Goal: Communication & Community: Answer question/provide support

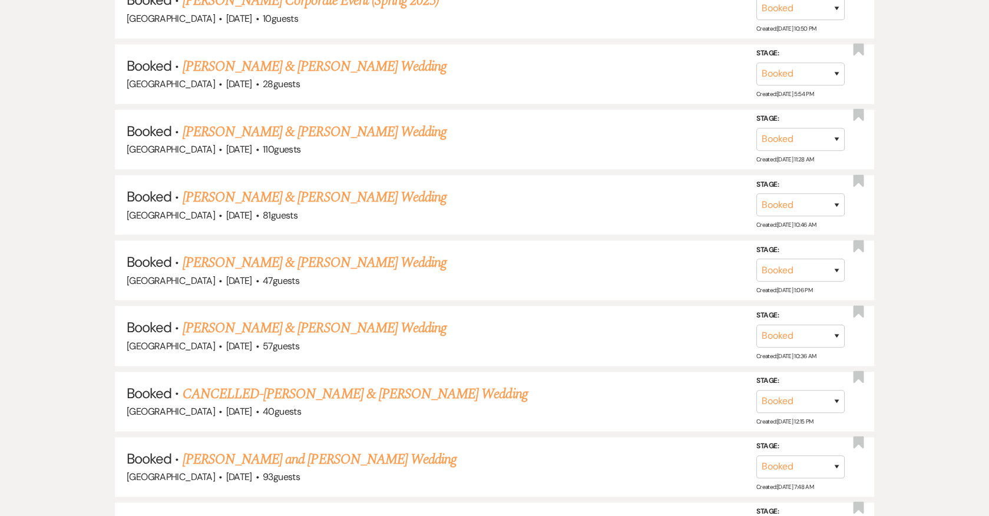
scroll to position [3510, 0]
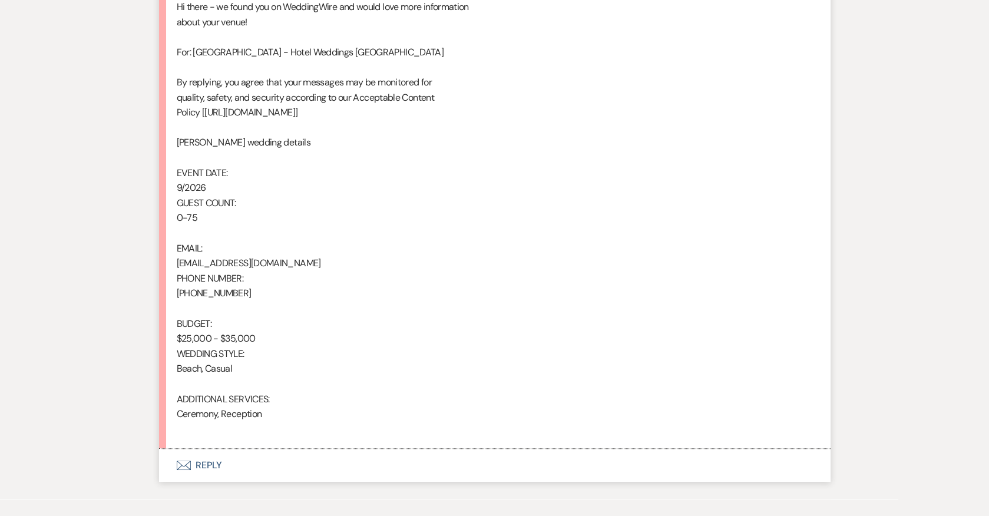
scroll to position [746, 0]
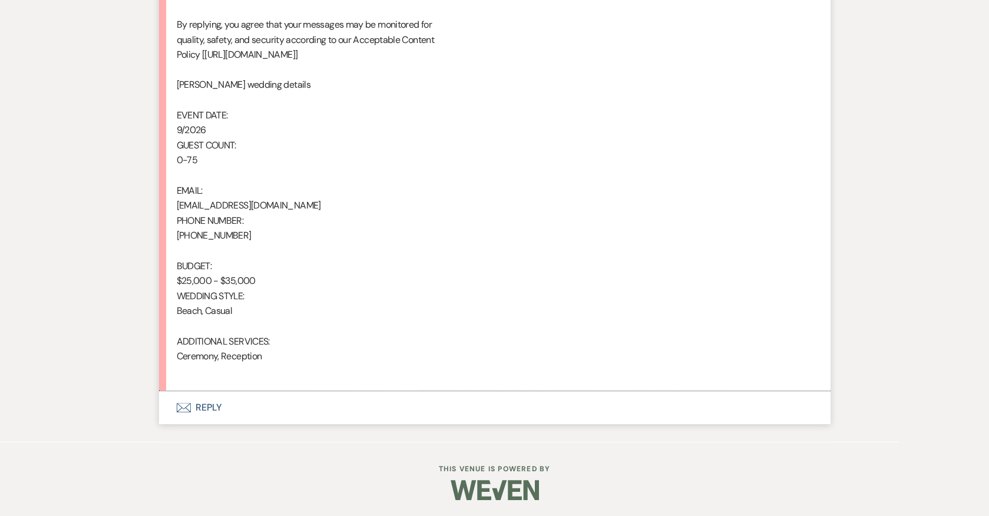
click at [211, 407] on button "Envelope Reply" at bounding box center [495, 407] width 672 height 33
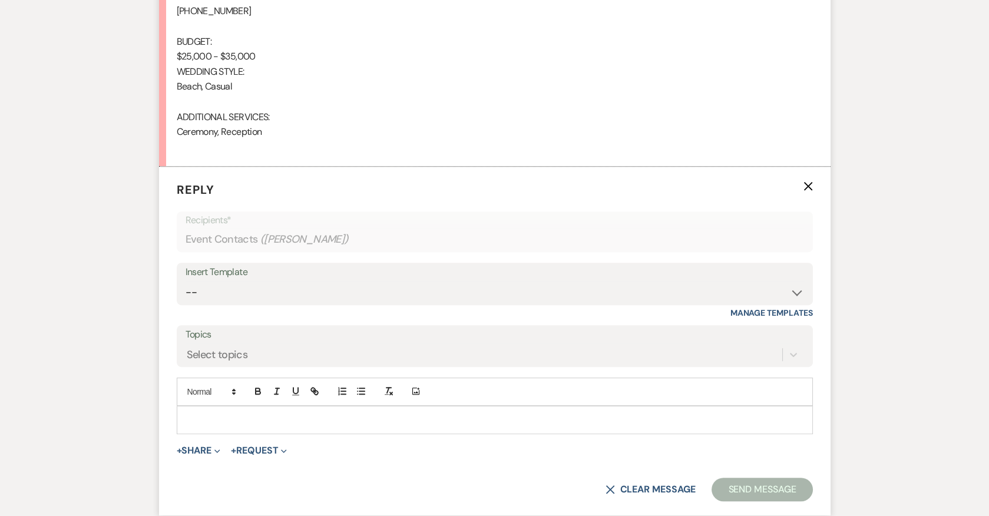
scroll to position [970, 0]
click at [321, 414] on p at bounding box center [494, 420] width 617 height 13
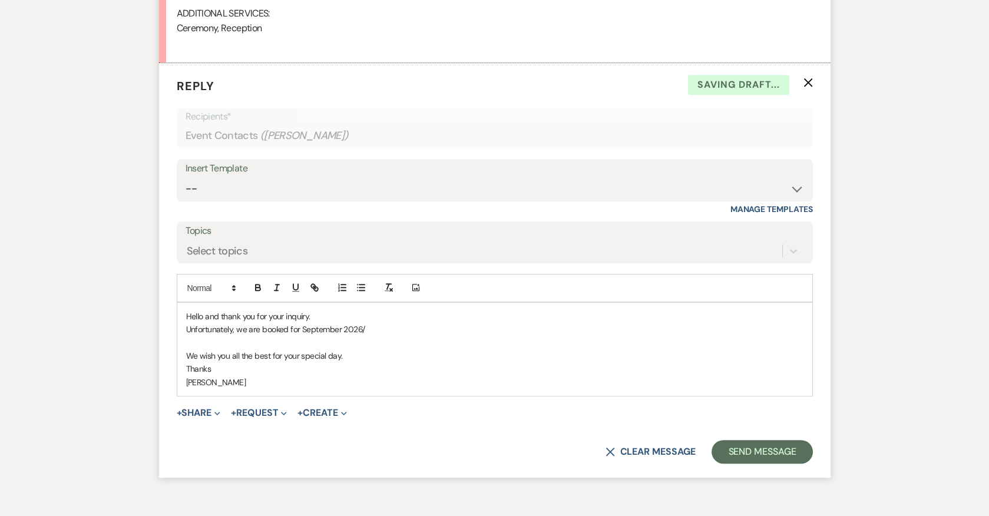
scroll to position [1141, 0]
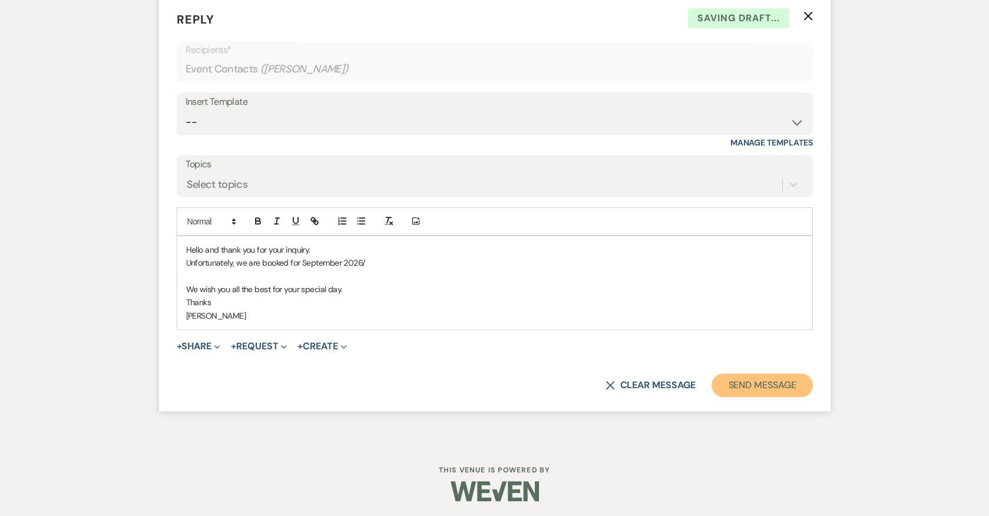
click at [750, 381] on button "Send Message" at bounding box center [762, 386] width 101 height 24
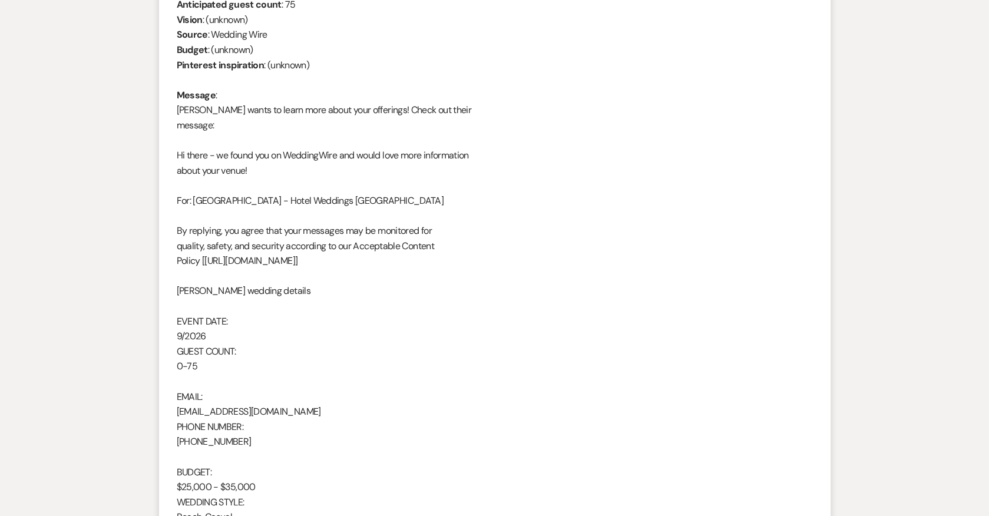
scroll to position [0, 0]
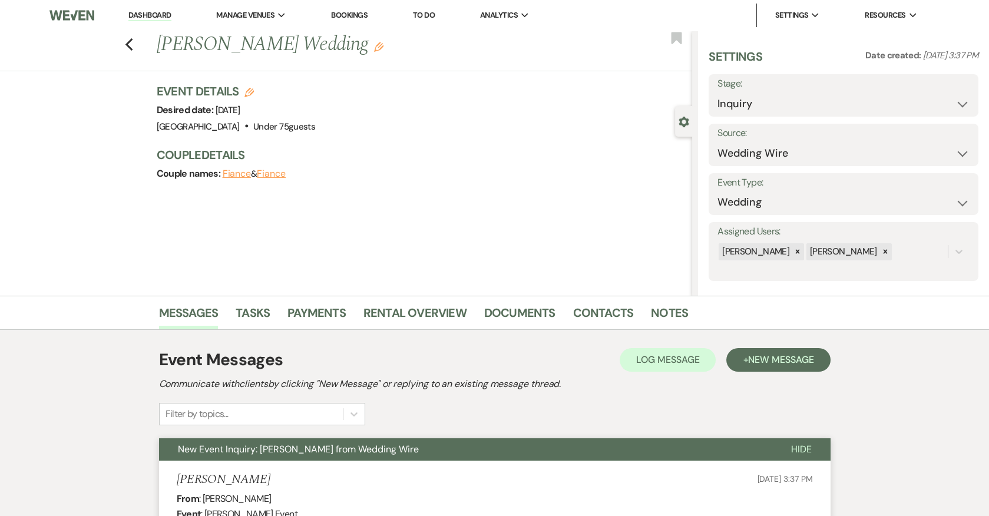
click at [810, 89] on label "Stage:" at bounding box center [844, 83] width 252 height 17
click at [802, 105] on select "Inquiry Follow Up Tour Requested Tour Confirmed Toured Proposal Sent Booked Lost" at bounding box center [844, 103] width 252 height 23
select select "8"
click at [718, 92] on select "Inquiry Follow Up Tour Requested Tour Confirmed Toured Proposal Sent Booked Lost" at bounding box center [844, 103] width 252 height 23
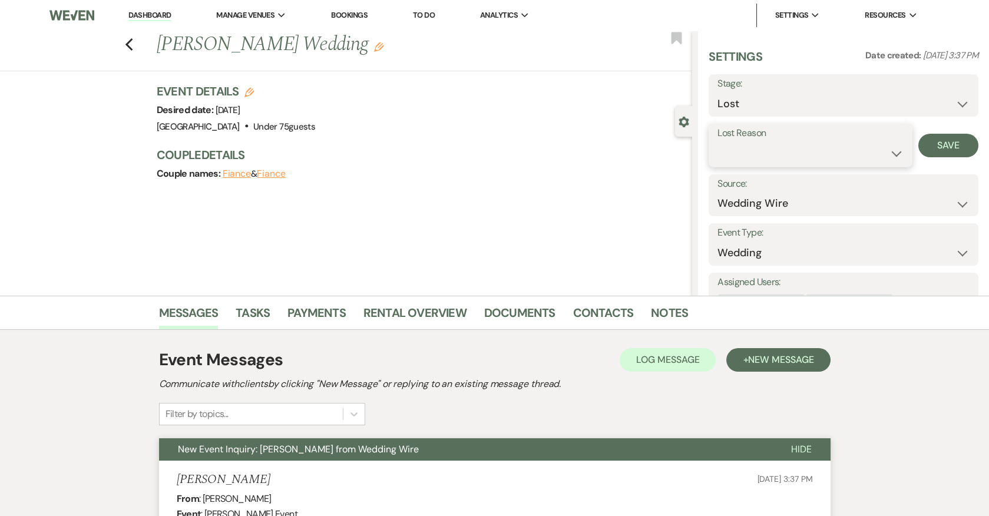
click at [815, 148] on select "Booked Elsewhere Budget Date Unavailable No Response Not a Good Match Capacity …" at bounding box center [811, 153] width 186 height 23
select select "8"
click at [718, 142] on select "Booked Elsewhere Budget Date Unavailable No Response Not a Good Match Capacity …" at bounding box center [811, 153] width 186 height 23
click at [946, 146] on button "Save" at bounding box center [949, 146] width 60 height 24
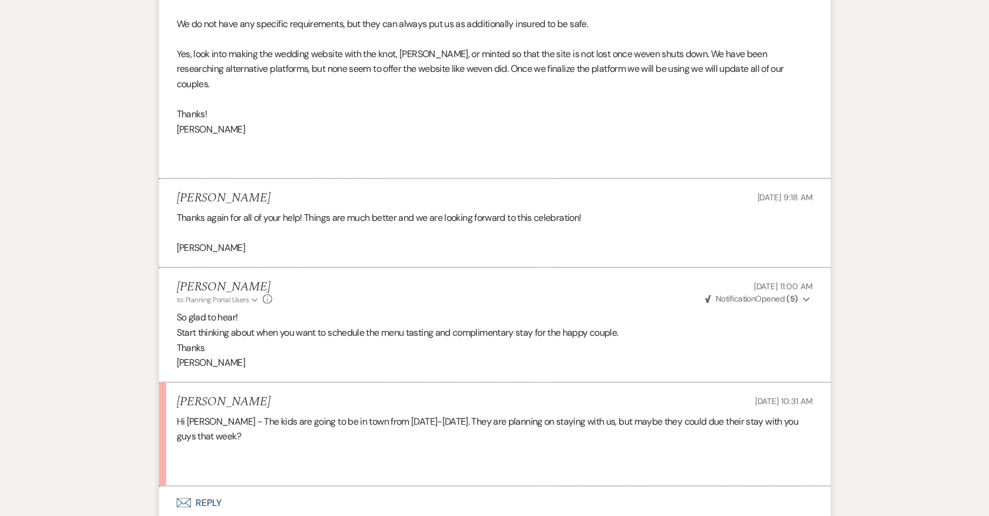
scroll to position [4761, 0]
click at [207, 488] on button "Envelope Reply" at bounding box center [495, 504] width 672 height 33
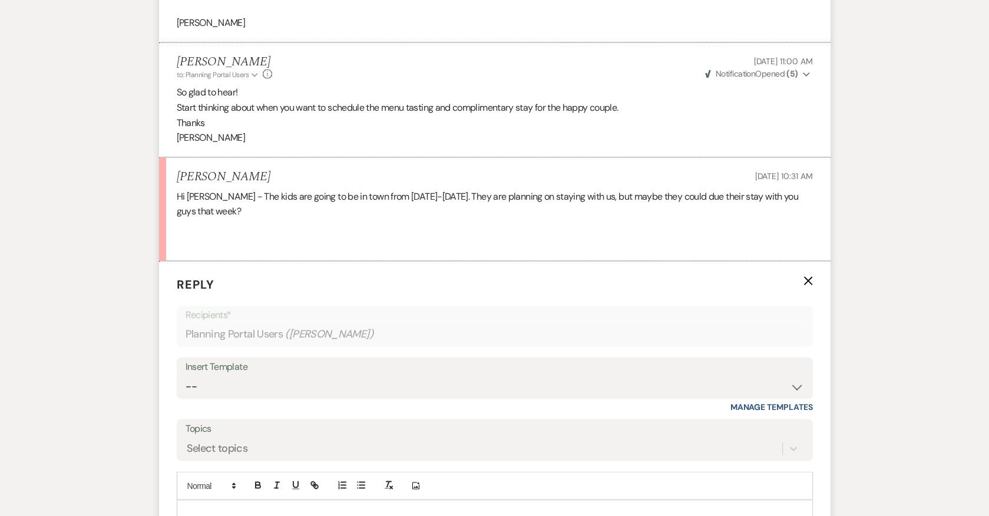
scroll to position [4991, 0]
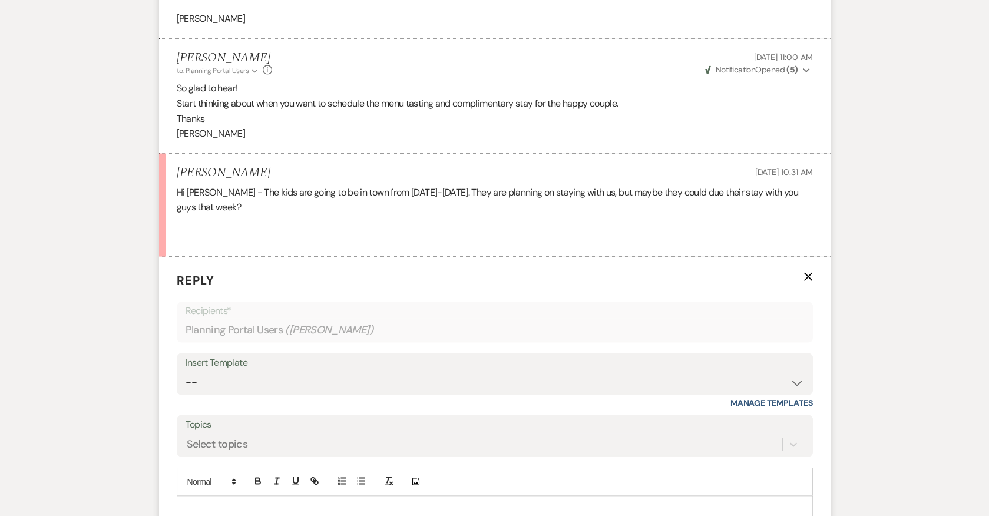
click at [356, 497] on div at bounding box center [494, 510] width 635 height 27
click at [376, 504] on p "Let me check availability with the chef and rooms." at bounding box center [494, 510] width 617 height 13
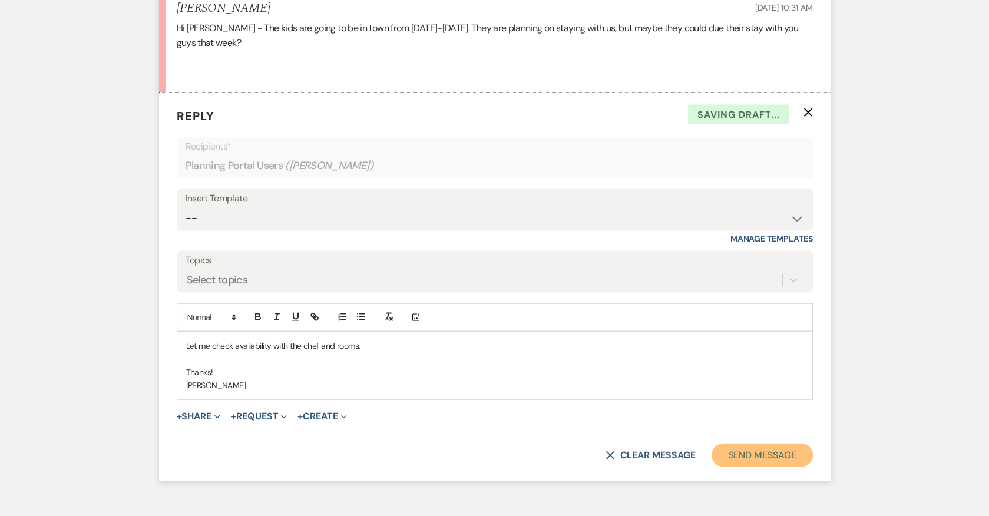
click at [752, 444] on button "Send Message" at bounding box center [762, 456] width 101 height 24
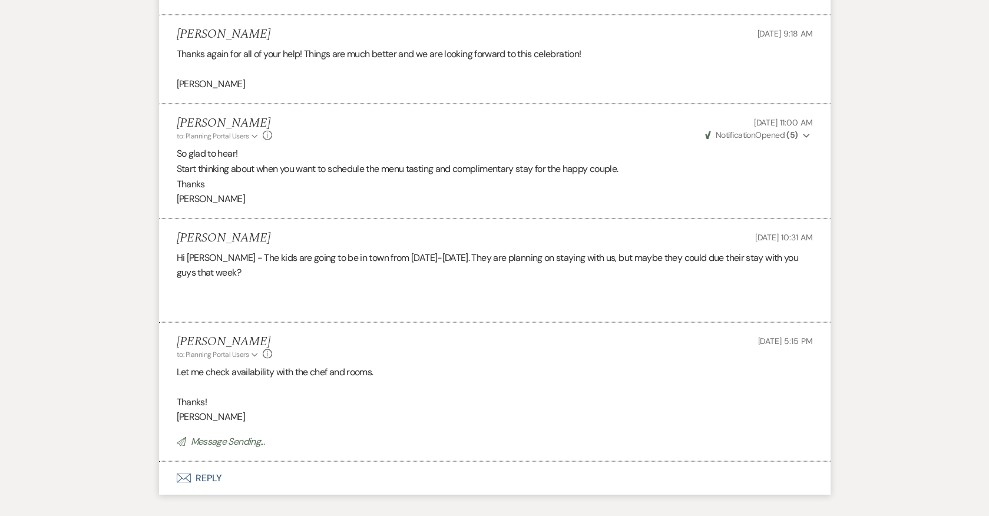
scroll to position [4902, 0]
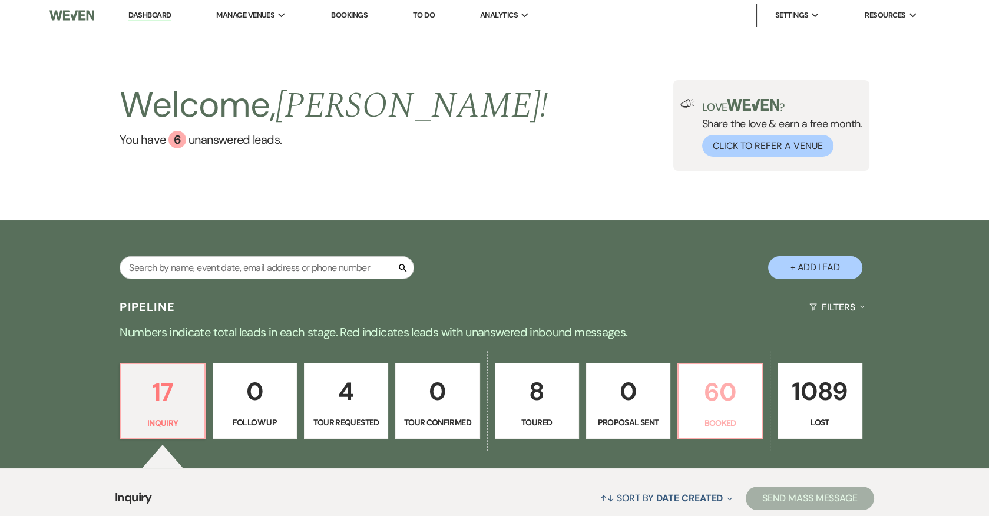
click at [703, 388] on p "60" at bounding box center [720, 391] width 69 height 39
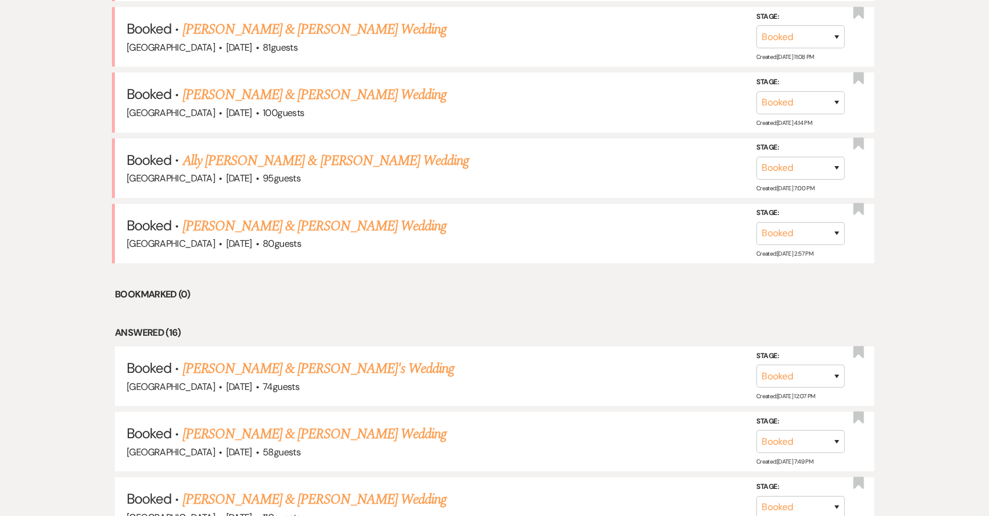
scroll to position [609, 0]
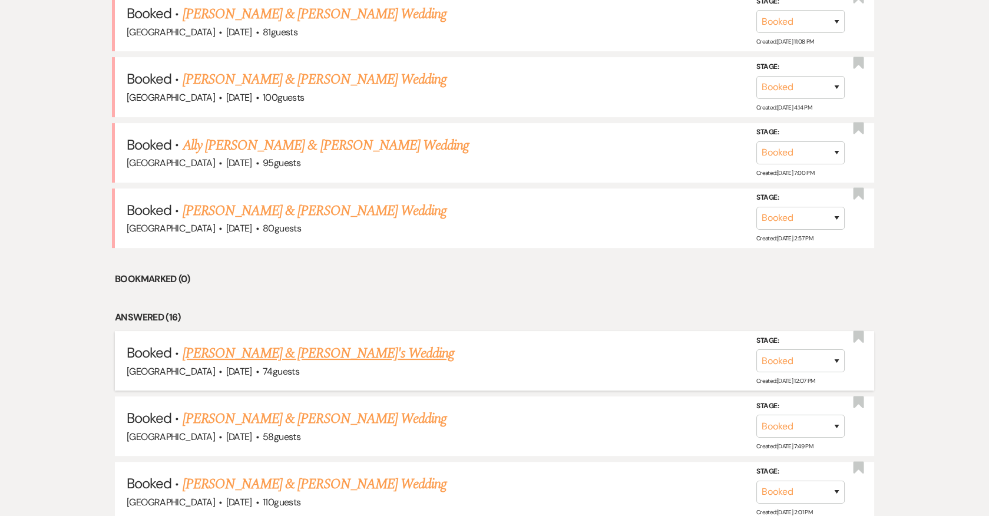
click at [308, 344] on link "Taylor Malantonio & Miles Schneese's Wedding" at bounding box center [319, 353] width 272 height 21
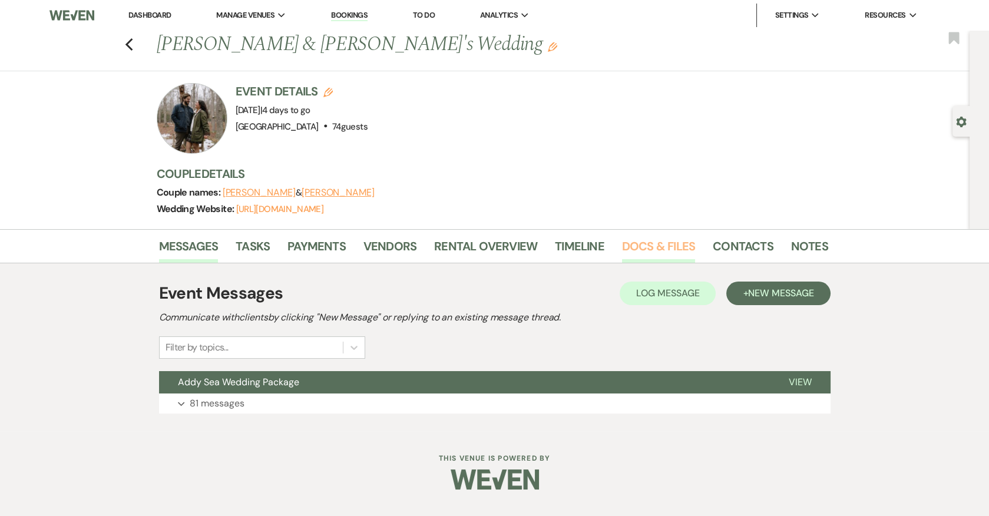
click at [653, 247] on link "Docs & Files" at bounding box center [658, 250] width 73 height 26
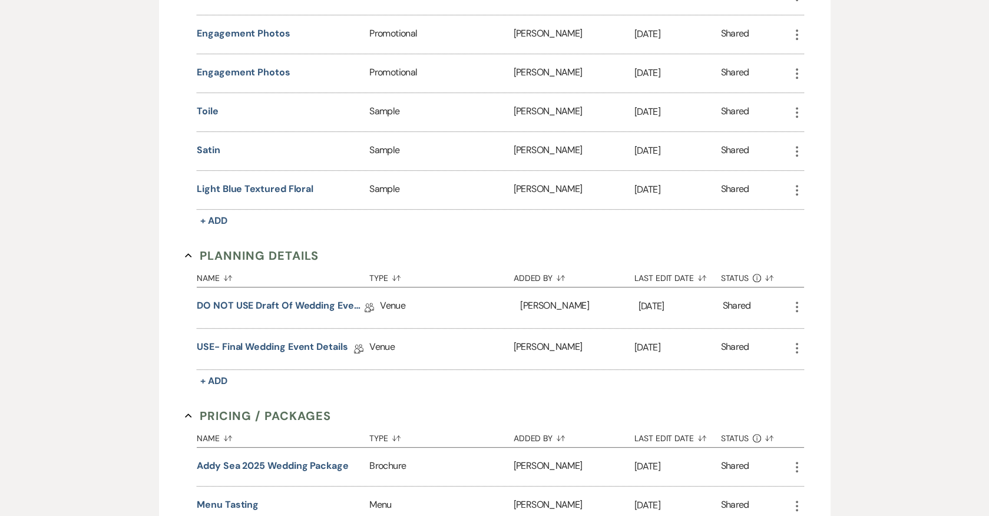
scroll to position [1018, 0]
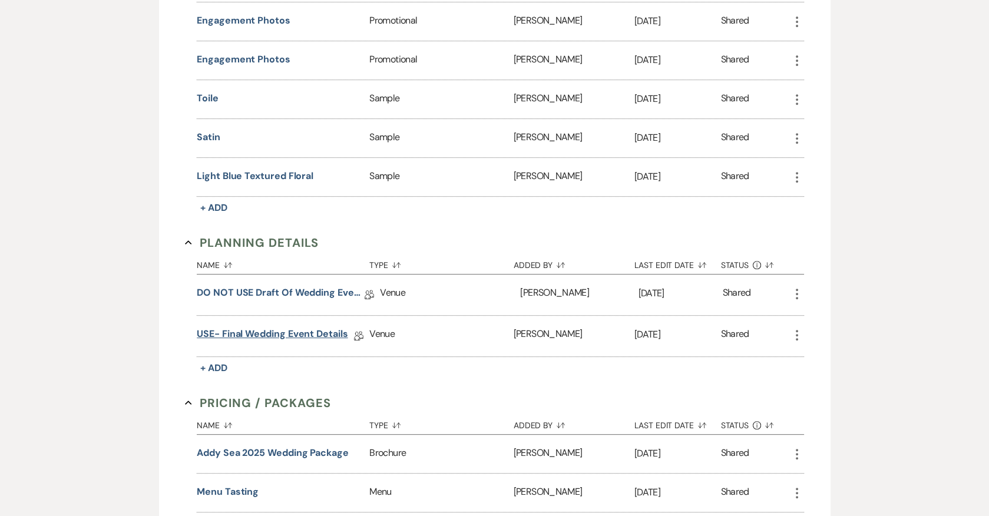
click at [299, 327] on link "USE- Final Wedding Event Details" at bounding box center [272, 336] width 151 height 18
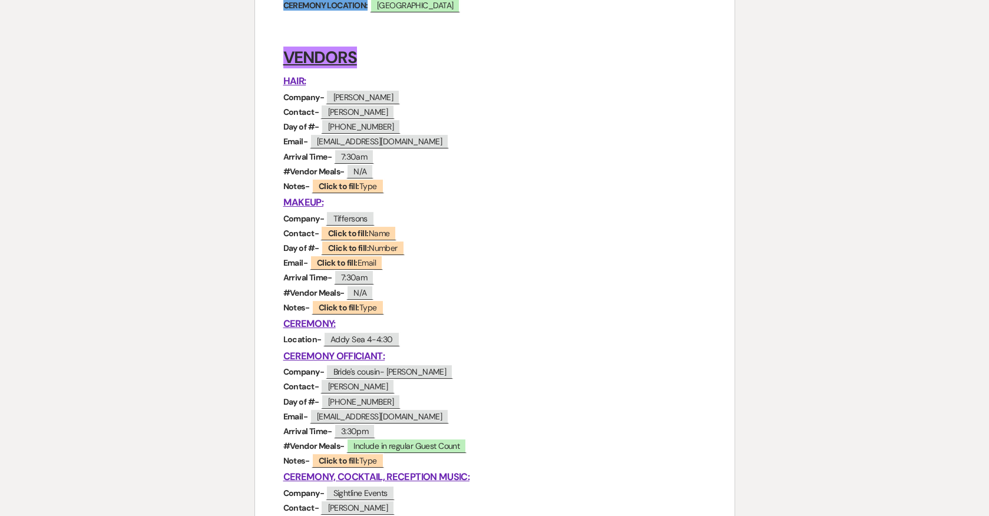
scroll to position [300, 0]
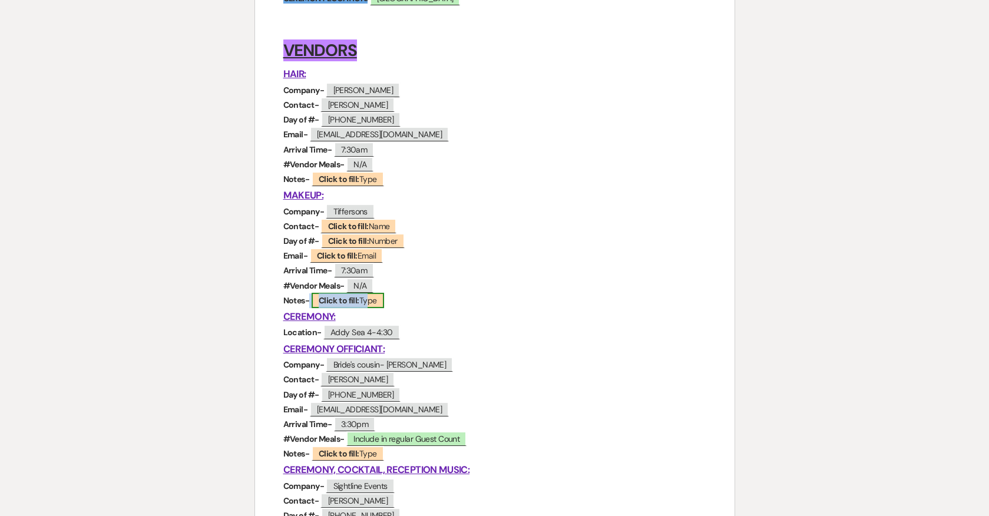
click at [361, 301] on span "Click to fill: Type" at bounding box center [348, 300] width 72 height 15
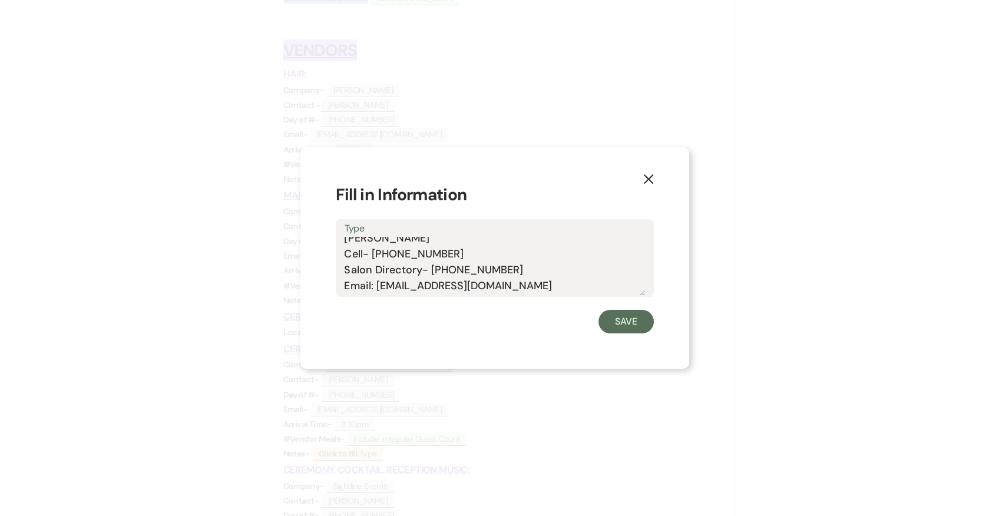
scroll to position [0, 0]
drag, startPoint x: 458, startPoint y: 242, endPoint x: 374, endPoint y: 260, distance: 86.2
click at [374, 260] on textarea "Tiffany Merson Cell- 443-953-6463 Salon Directory- 443-366-2601 Email: info@tif…" at bounding box center [495, 266] width 300 height 59
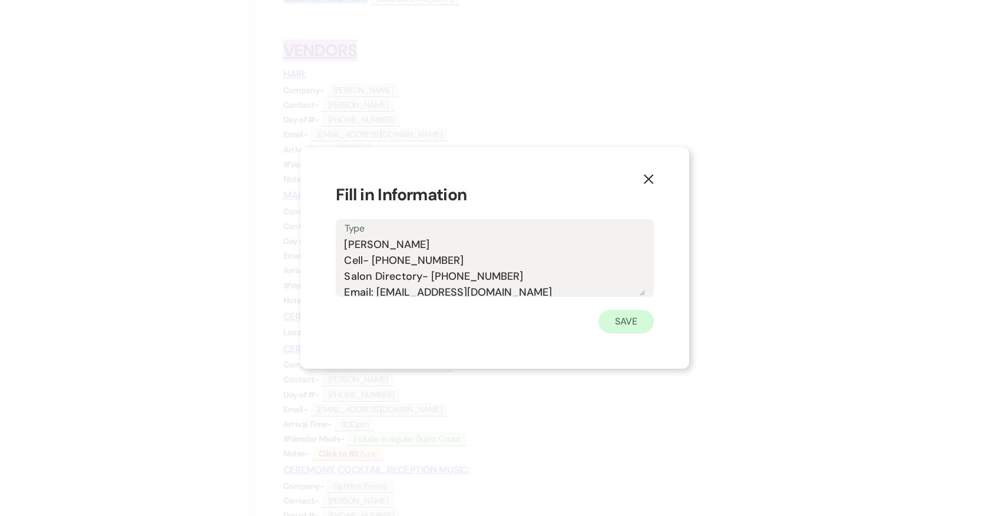
type textarea "Tiffany Merson Cell- 443-953-6463 Salon Directory- 443-366-2601 Email: info@tif…"
click at [642, 318] on button "Save" at bounding box center [626, 322] width 55 height 24
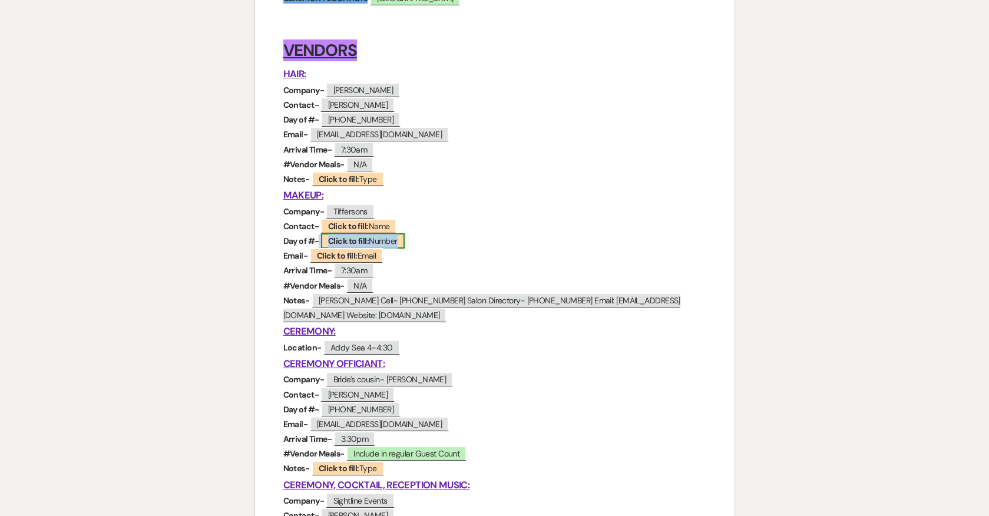
click at [364, 242] on b "Click to fill:" at bounding box center [348, 241] width 41 height 11
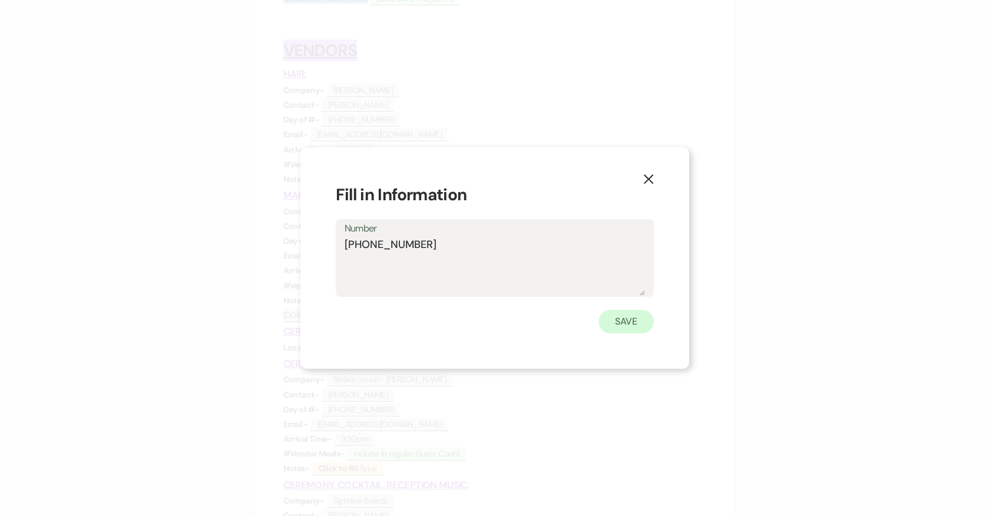
type textarea "443-953-6463"
click at [617, 320] on button "Save" at bounding box center [626, 322] width 55 height 24
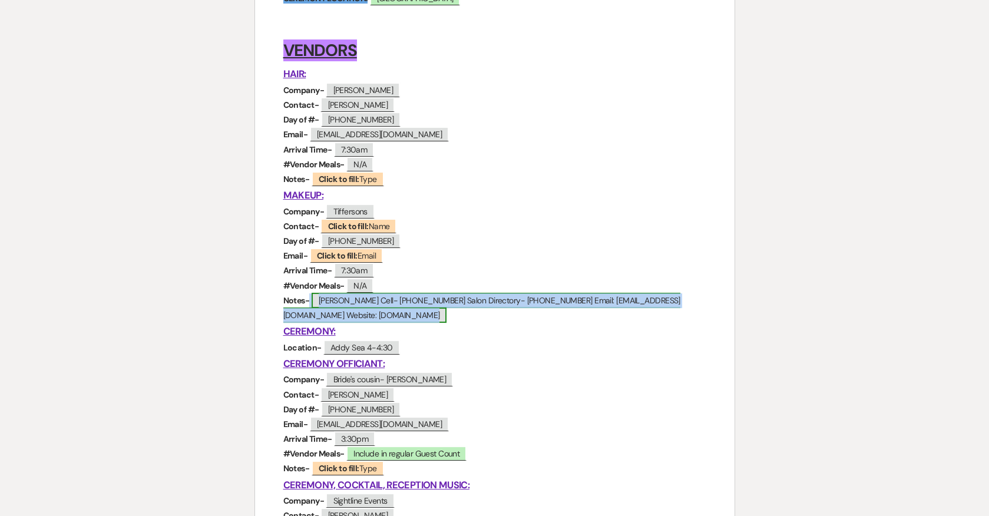
click at [364, 301] on span "Tiffany Merson Cell- 443-953-6463 Salon Directory- 443-366-2601 Email: info@tif…" at bounding box center [481, 308] width 397 height 30
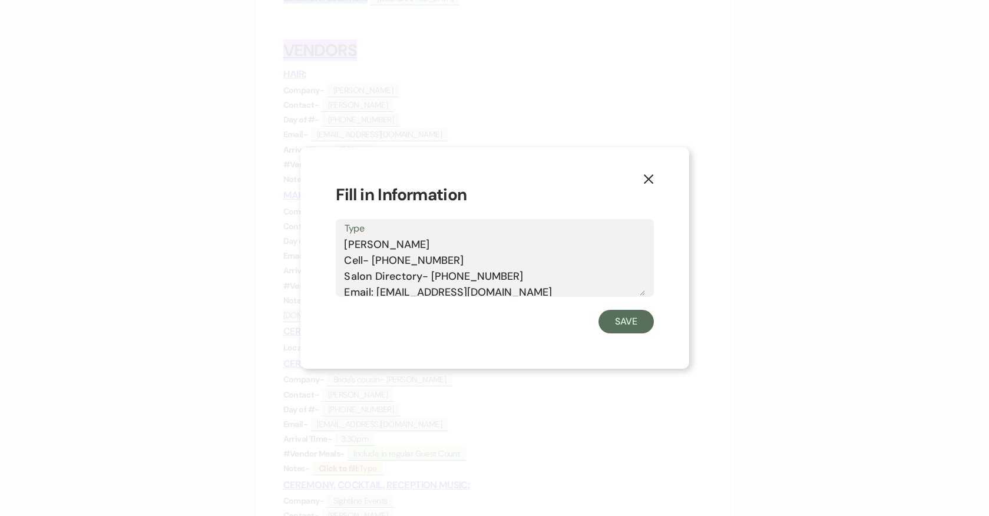
drag, startPoint x: 423, startPoint y: 247, endPoint x: 337, endPoint y: 246, distance: 86.0
click at [337, 246] on div "Type Tiffany Merson Cell- 443-953-6463 Salon Directory- 443-366-2601 Email: inf…" at bounding box center [495, 258] width 318 height 78
click at [643, 319] on button "Save" at bounding box center [626, 322] width 55 height 24
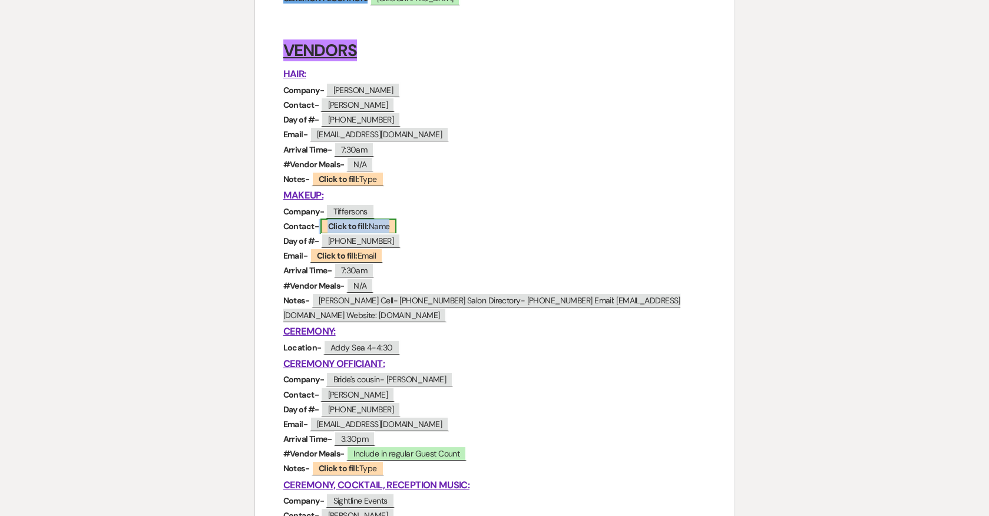
click at [362, 228] on b "Click to fill:" at bounding box center [348, 226] width 41 height 11
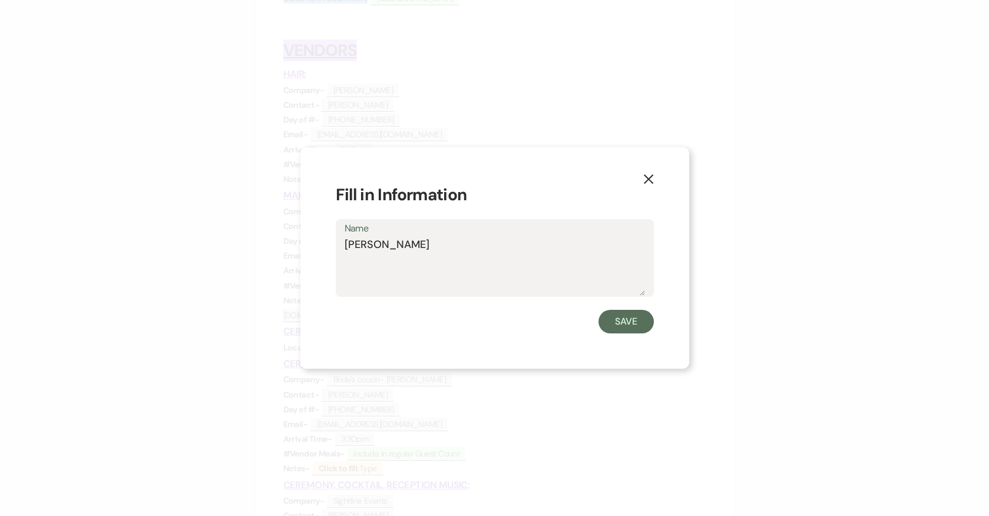
type textarea "Tiffany Merson"
click at [613, 321] on button "Save" at bounding box center [626, 322] width 55 height 24
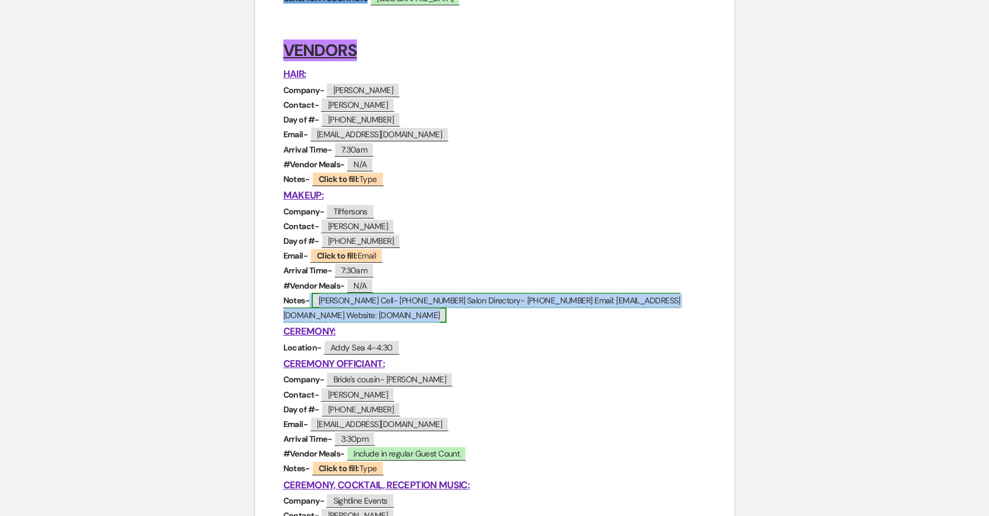
click at [395, 299] on span "Tiffany Merson Cell- 443-953-6463 Salon Directory- 443-366-2601 Email: info@tif…" at bounding box center [481, 308] width 397 height 30
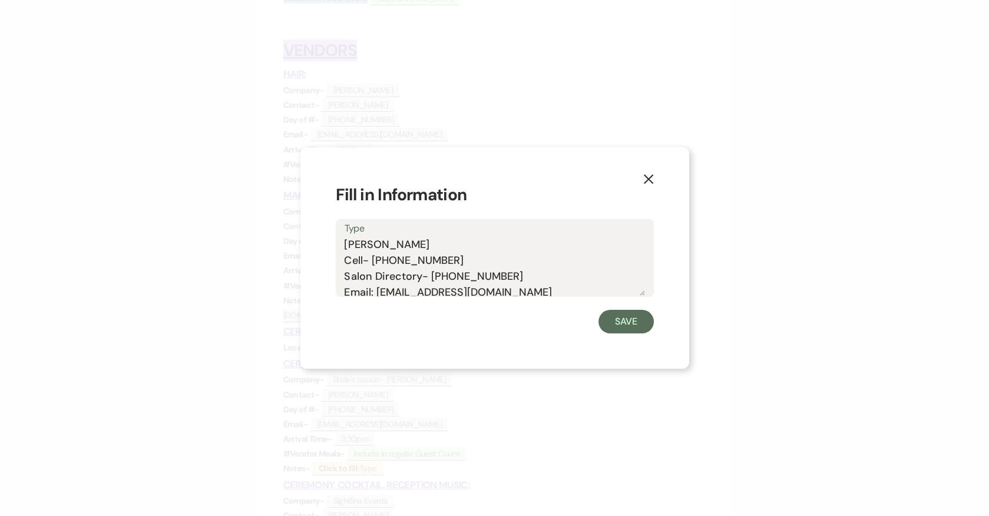
drag, startPoint x: 345, startPoint y: 242, endPoint x: 526, endPoint y: 280, distance: 184.9
click at [526, 280] on textarea "Tiffany Merson Cell- 443-953-6463 Salon Directory- 443-366-2601 Email: info@tif…" at bounding box center [495, 266] width 300 height 59
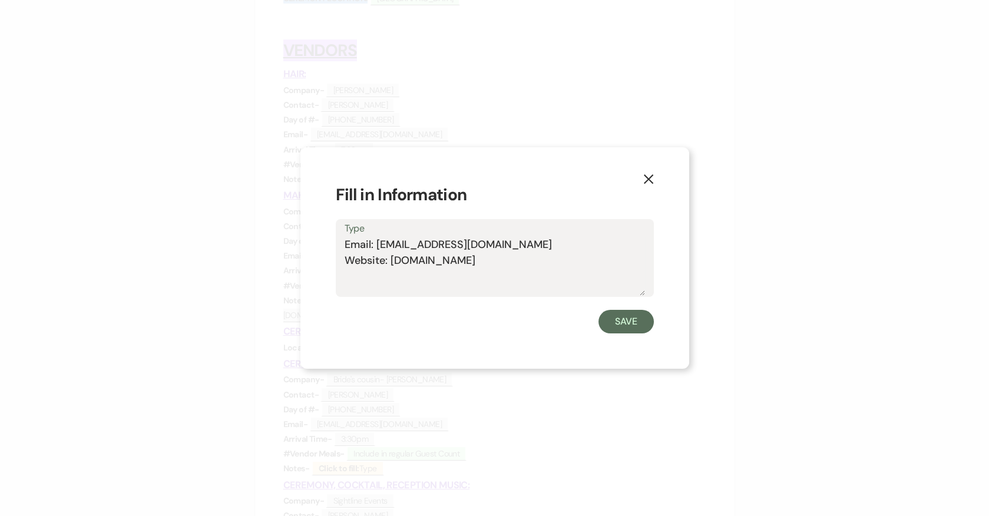
drag, startPoint x: 483, startPoint y: 263, endPoint x: 374, endPoint y: 262, distance: 108.4
click at [374, 262] on textarea "Email: info@tiffersons.com Website: Tiffersons.com" at bounding box center [495, 266] width 300 height 59
click at [474, 268] on textarea "Email: info@tiffersons.com Website: Tiffersons.com" at bounding box center [495, 266] width 300 height 59
drag, startPoint x: 481, startPoint y: 262, endPoint x: 376, endPoint y: 261, distance: 104.3
click at [376, 261] on textarea "Email: info@tiffersons.com Website: Tiffersons.com" at bounding box center [495, 266] width 300 height 59
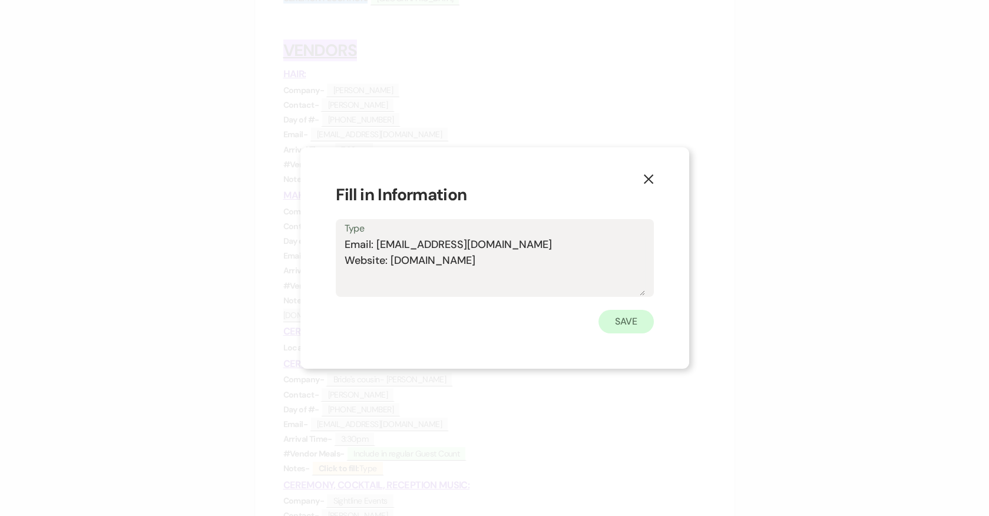
type textarea "Email: info@tiffersons.com Website: Tiffersons.com"
click at [614, 328] on button "Save" at bounding box center [626, 322] width 55 height 24
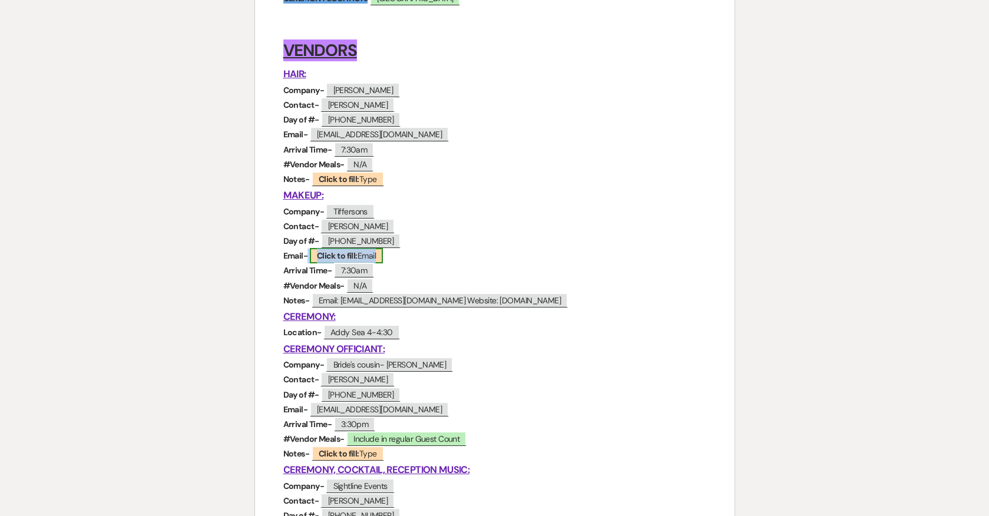
click at [358, 256] on span "Click to fill: Email" at bounding box center [346, 255] width 73 height 15
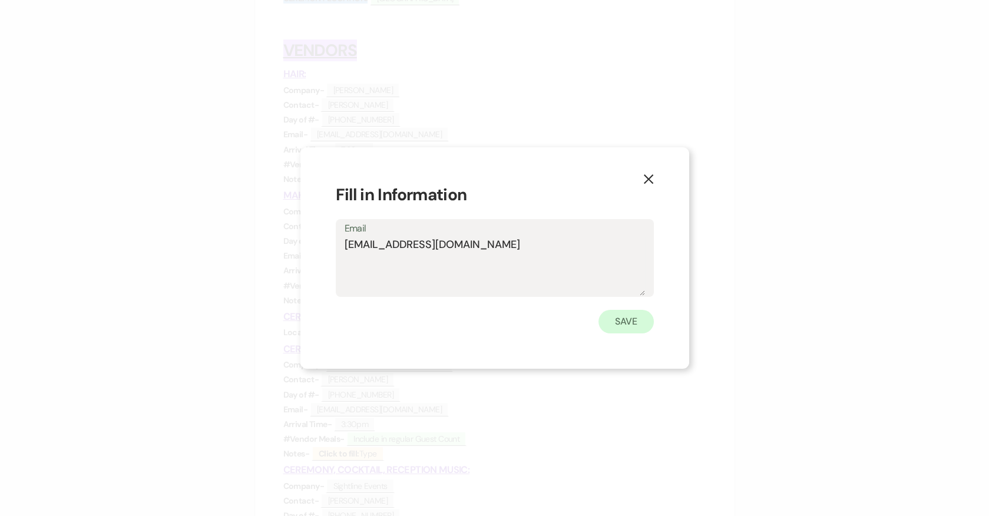
type textarea "info@tiffersons.com"
click at [620, 323] on button "Save" at bounding box center [626, 322] width 55 height 24
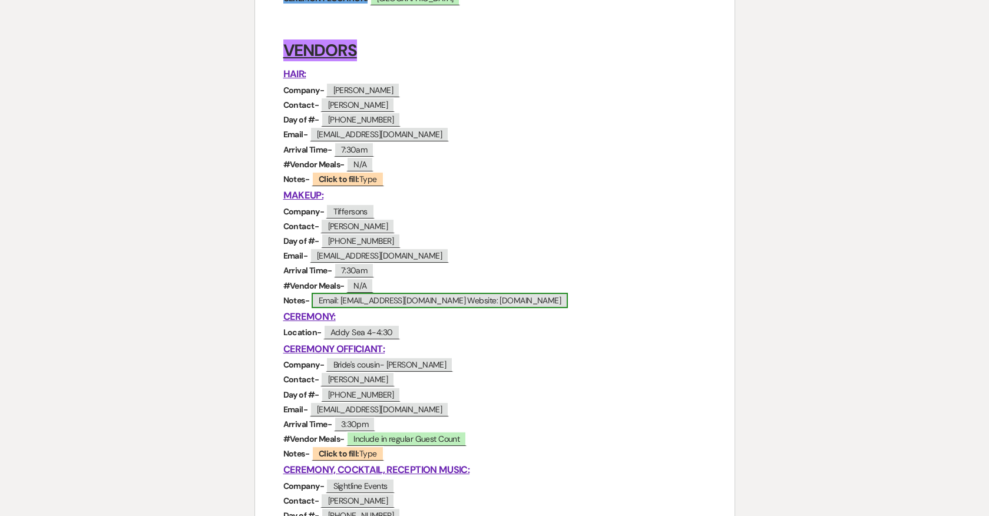
click at [402, 302] on span "Email: info@tiffersons.com Website: Tiffersons.com" at bounding box center [440, 300] width 257 height 15
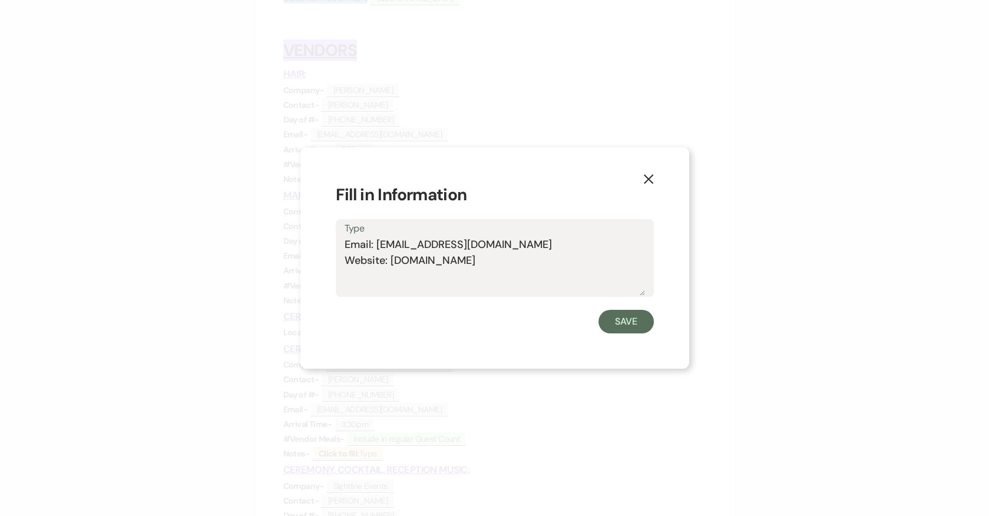
drag, startPoint x: 495, startPoint y: 272, endPoint x: 339, endPoint y: 253, distance: 157.3
click at [339, 253] on div "Type Email: info@tiffersons.com Website: Tiffersons.com" at bounding box center [495, 258] width 318 height 78
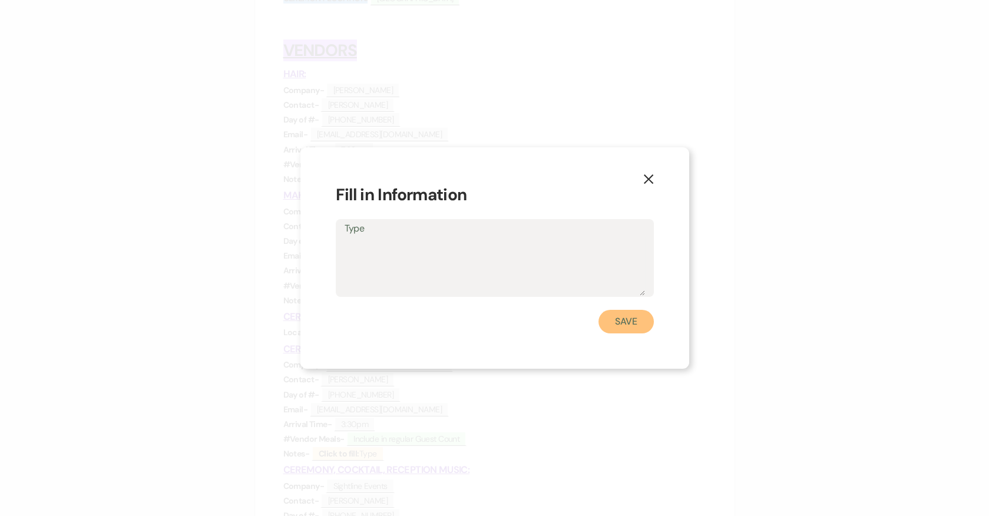
click at [623, 316] on button "Save" at bounding box center [626, 322] width 55 height 24
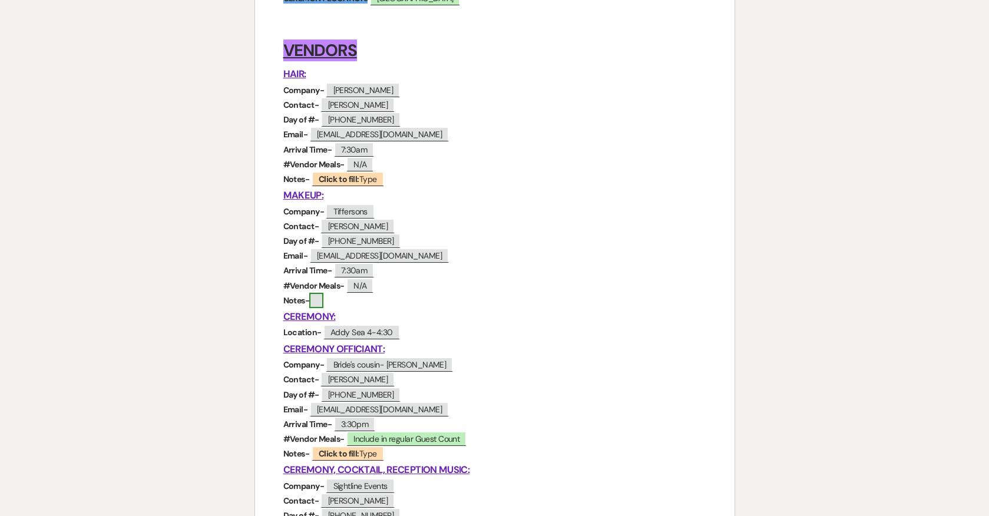
click at [318, 300] on span at bounding box center [316, 300] width 14 height 15
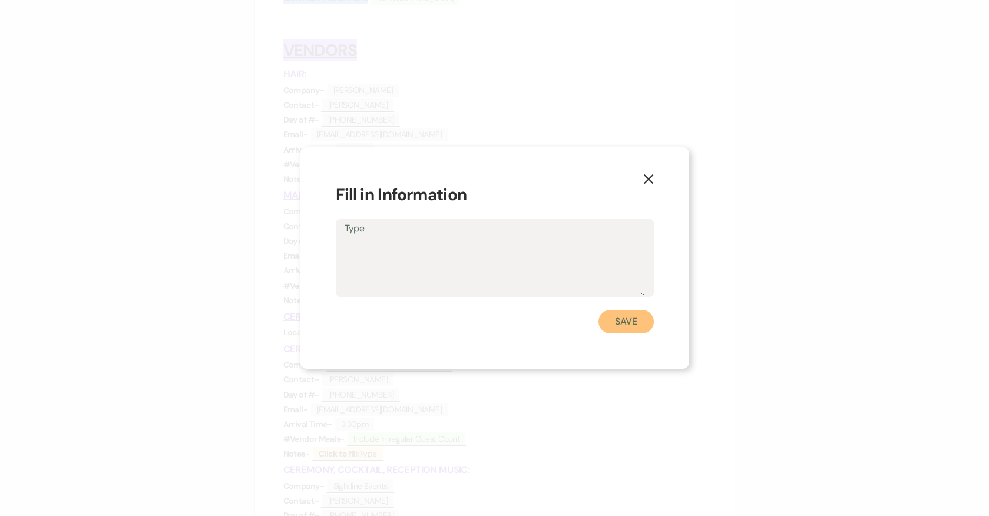
click at [617, 329] on button "Save" at bounding box center [626, 322] width 55 height 24
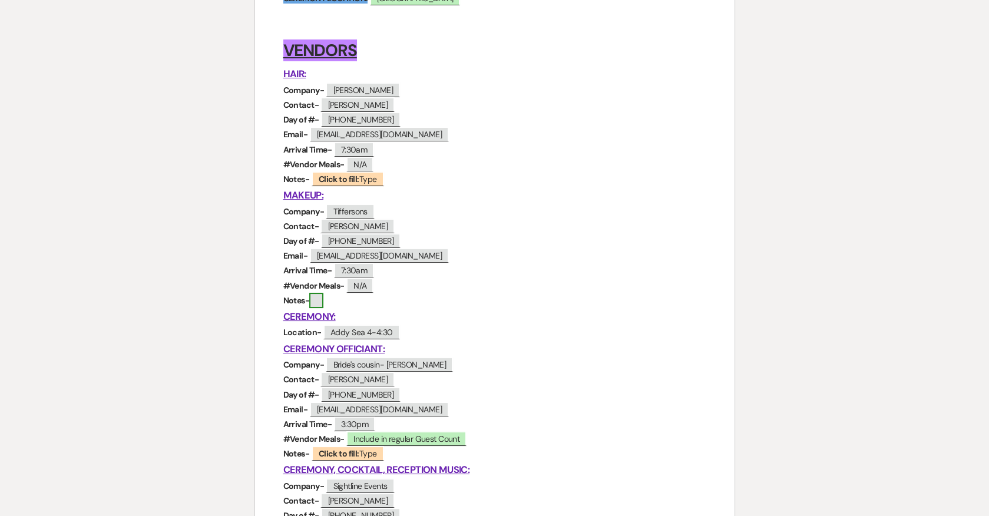
click at [316, 300] on span at bounding box center [316, 300] width 14 height 15
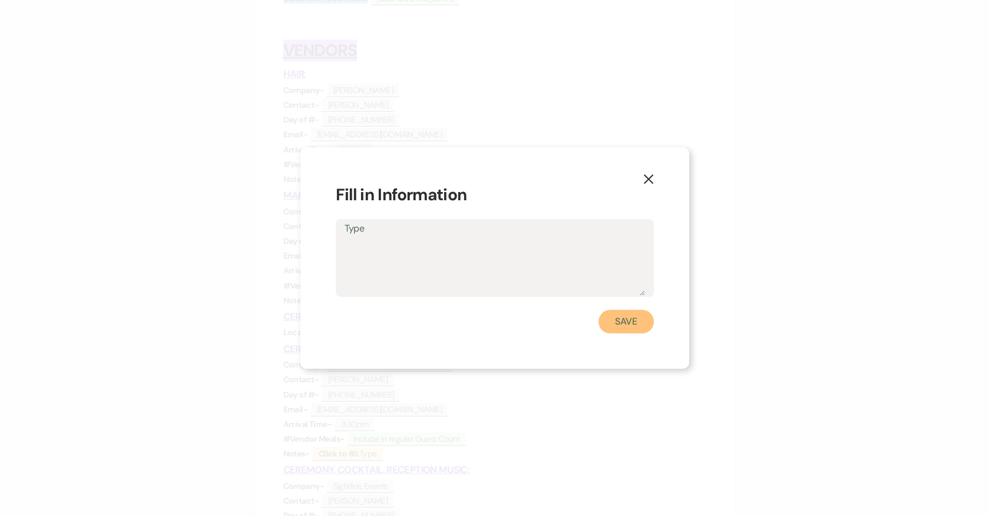
click at [634, 323] on button "Save" at bounding box center [626, 322] width 55 height 24
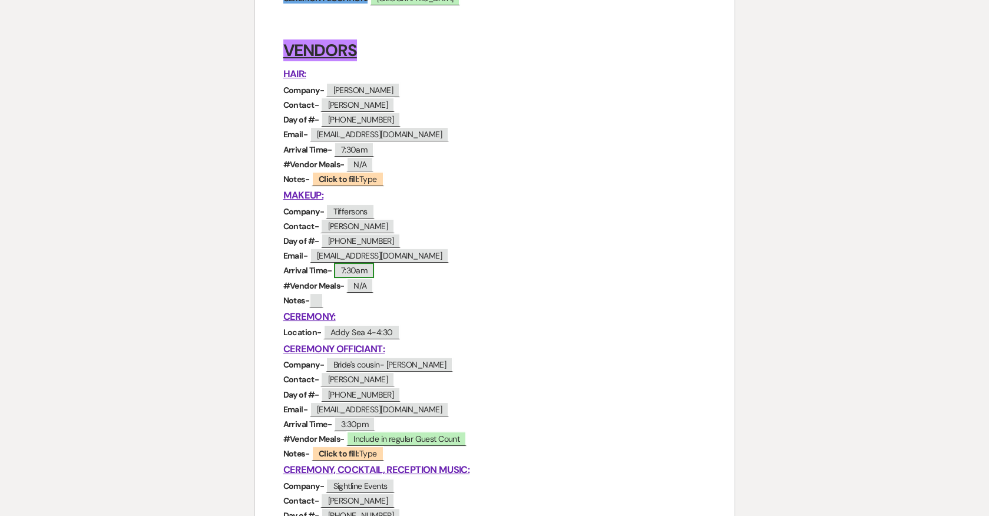
click at [366, 269] on span "7:30am" at bounding box center [354, 270] width 41 height 15
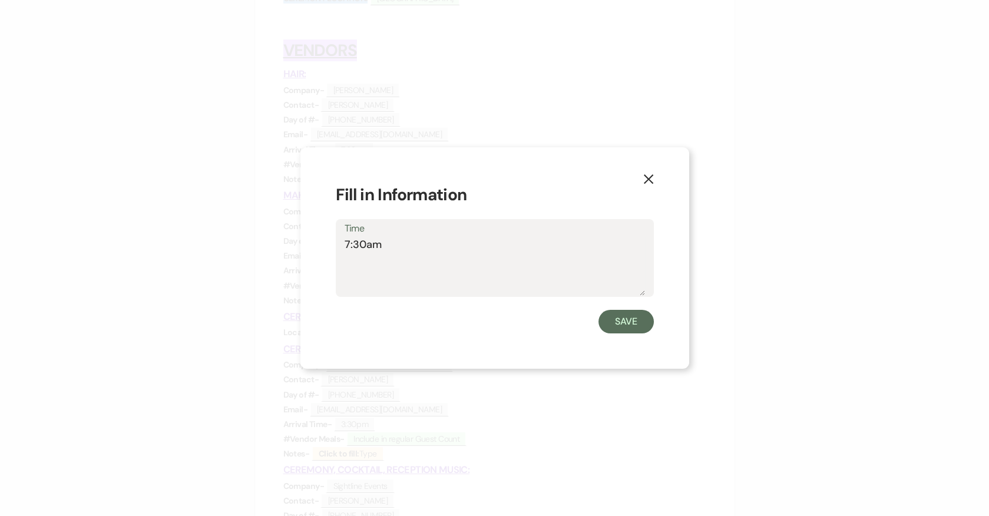
click at [438, 252] on textarea "7:30am" at bounding box center [495, 266] width 300 height 59
type textarea "7:30am (confirmed)"
click at [636, 327] on button "Save" at bounding box center [626, 322] width 55 height 24
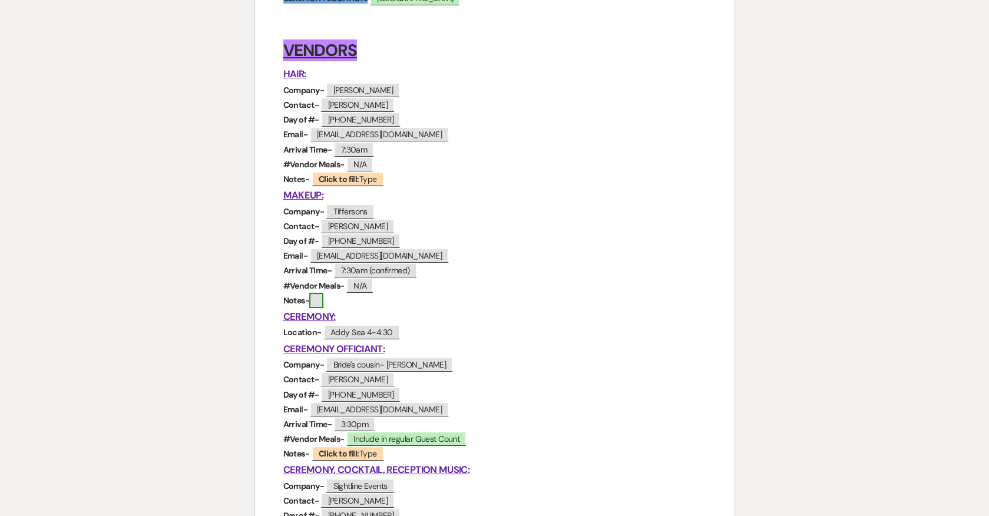
click at [318, 301] on span at bounding box center [316, 300] width 14 height 15
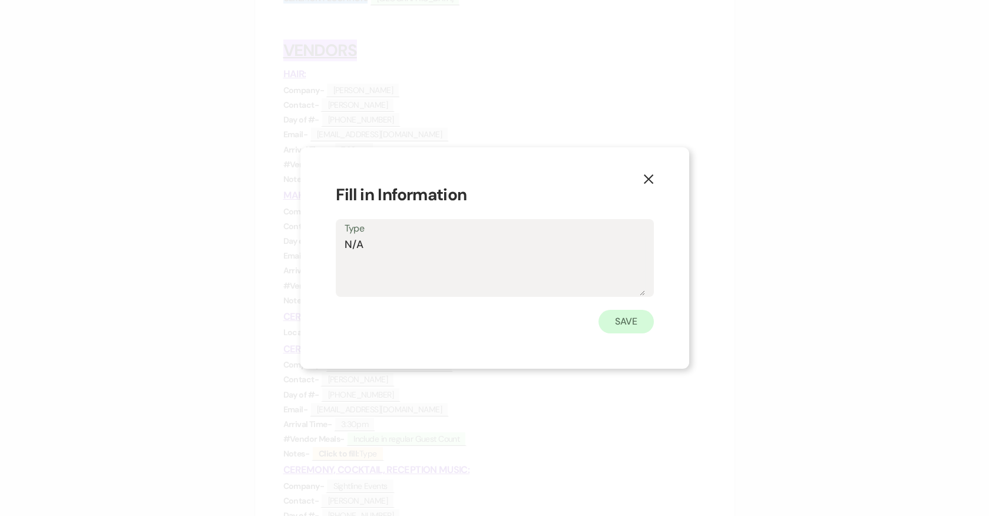
type textarea "N/A"
click at [630, 322] on button "Save" at bounding box center [626, 322] width 55 height 24
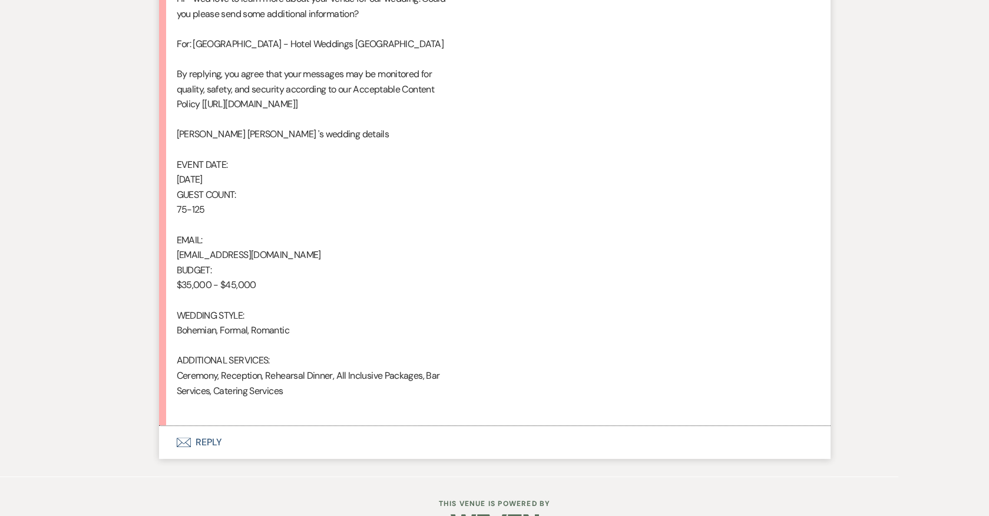
scroll to position [731, 0]
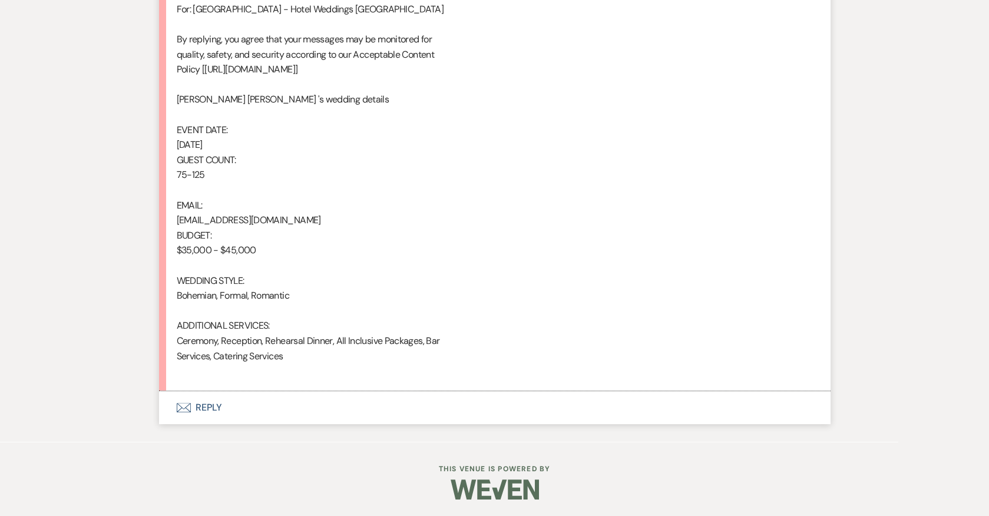
click at [212, 404] on button "Envelope Reply" at bounding box center [495, 407] width 672 height 33
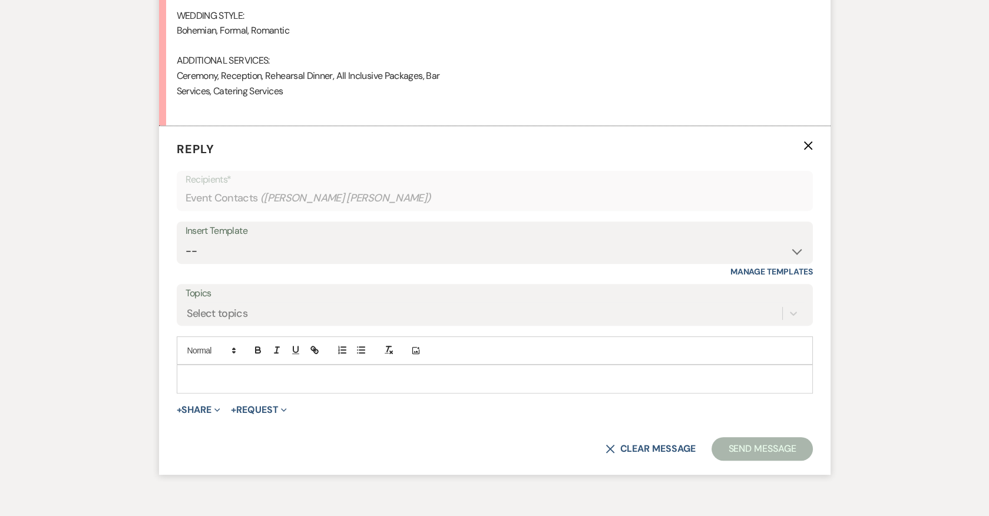
scroll to position [1003, 0]
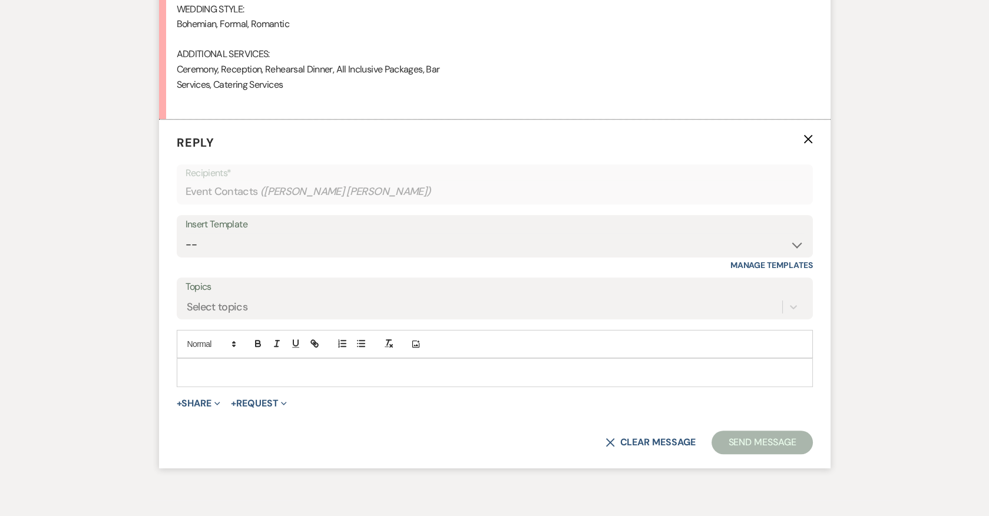
click at [237, 361] on div at bounding box center [494, 372] width 635 height 27
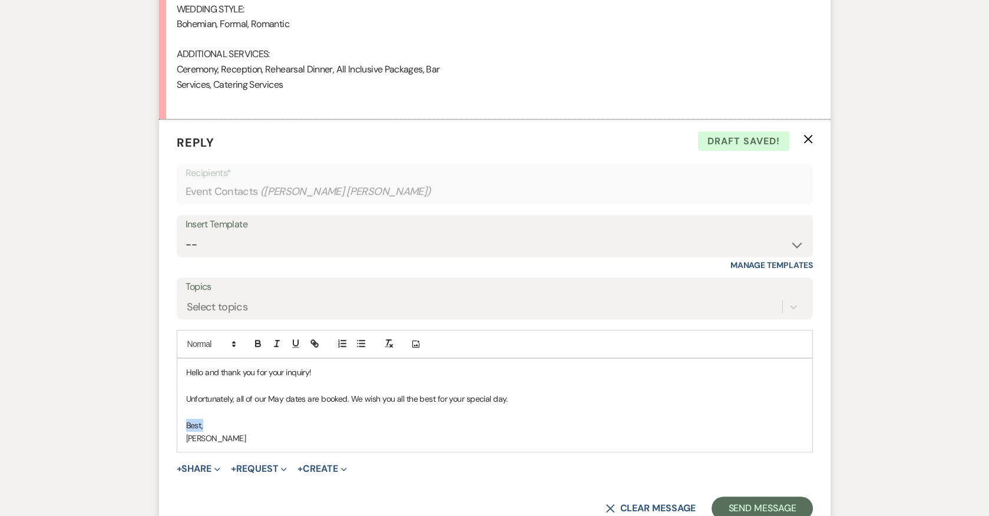
drag, startPoint x: 211, startPoint y: 419, endPoint x: 155, endPoint y: 419, distance: 56.0
click at [766, 464] on button "Send Message" at bounding box center [762, 509] width 101 height 24
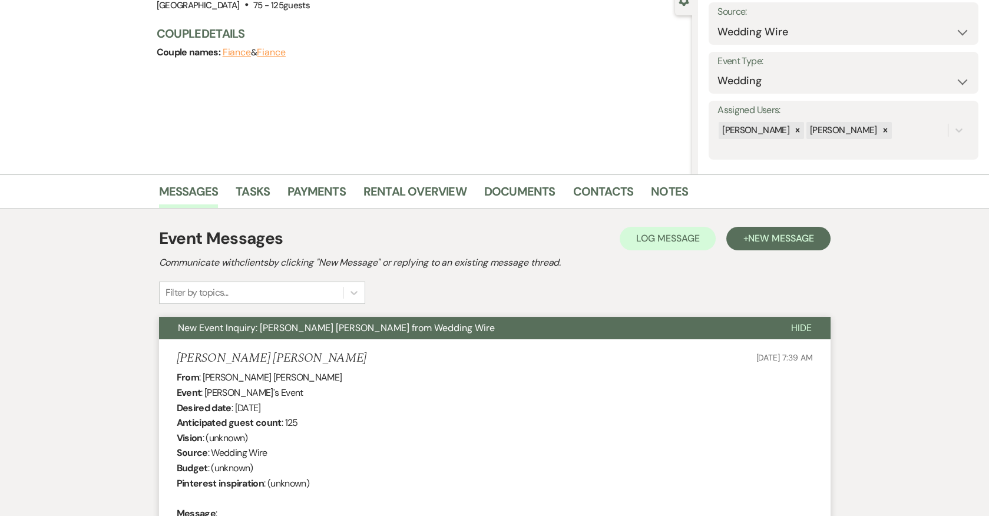
scroll to position [0, 0]
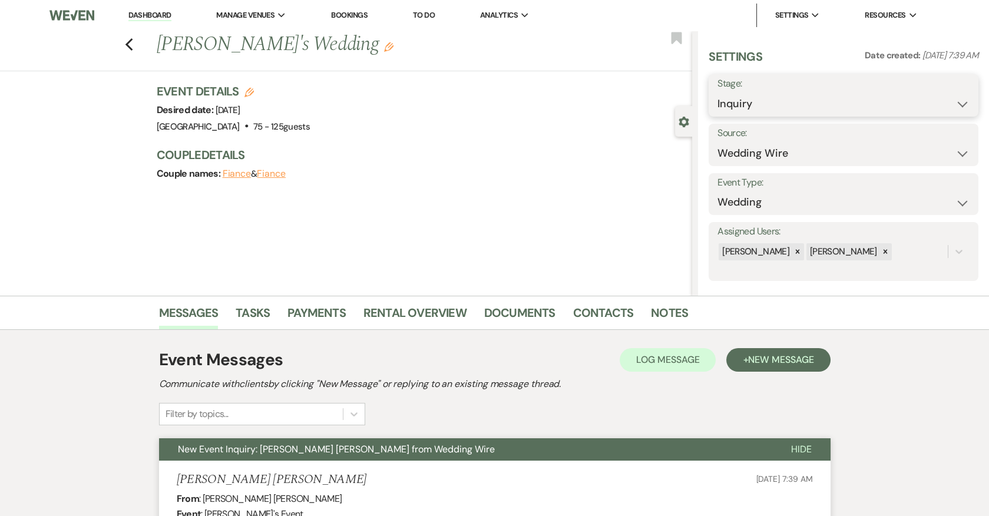
click at [764, 100] on select "Inquiry Follow Up Tour Requested Tour Confirmed Toured Proposal Sent Booked Lost" at bounding box center [844, 103] width 252 height 23
select select "8"
click at [718, 92] on select "Inquiry Follow Up Tour Requested Tour Confirmed Toured Proposal Sent Booked Lost" at bounding box center [844, 103] width 252 height 23
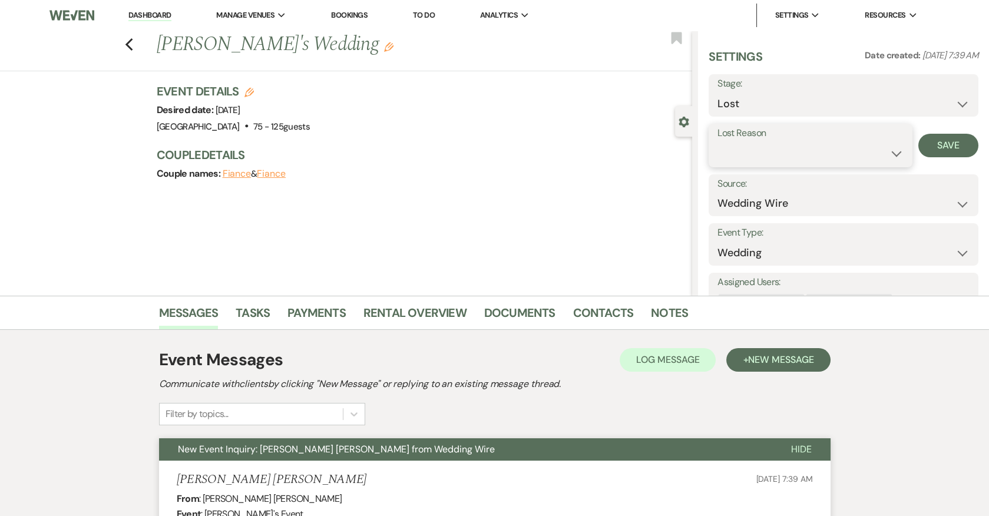
click at [771, 145] on select "Booked Elsewhere Budget Date Unavailable No Response Not a Good Match Capacity …" at bounding box center [811, 153] width 186 height 23
select select "8"
click at [718, 142] on select "Booked Elsewhere Budget Date Unavailable No Response Not a Good Match Capacity …" at bounding box center [811, 153] width 186 height 23
click at [890, 156] on button "Save" at bounding box center [949, 146] width 60 height 24
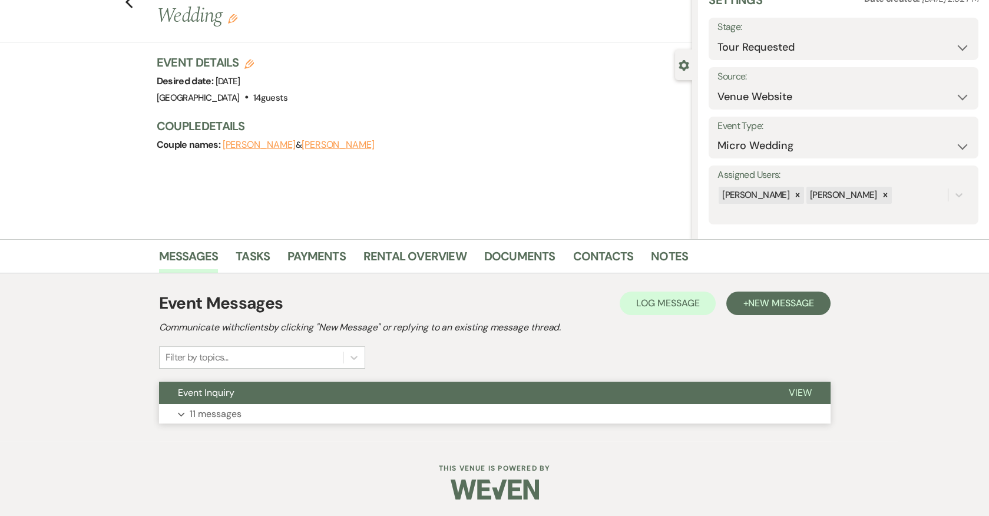
click at [213, 410] on p "11 messages" at bounding box center [216, 414] width 52 height 15
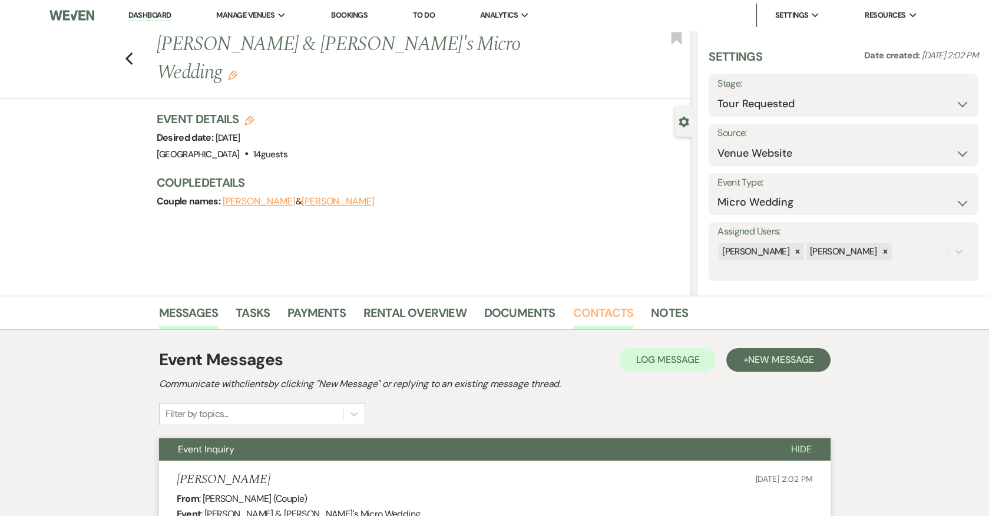
click at [586, 319] on link "Contacts" at bounding box center [603, 316] width 61 height 26
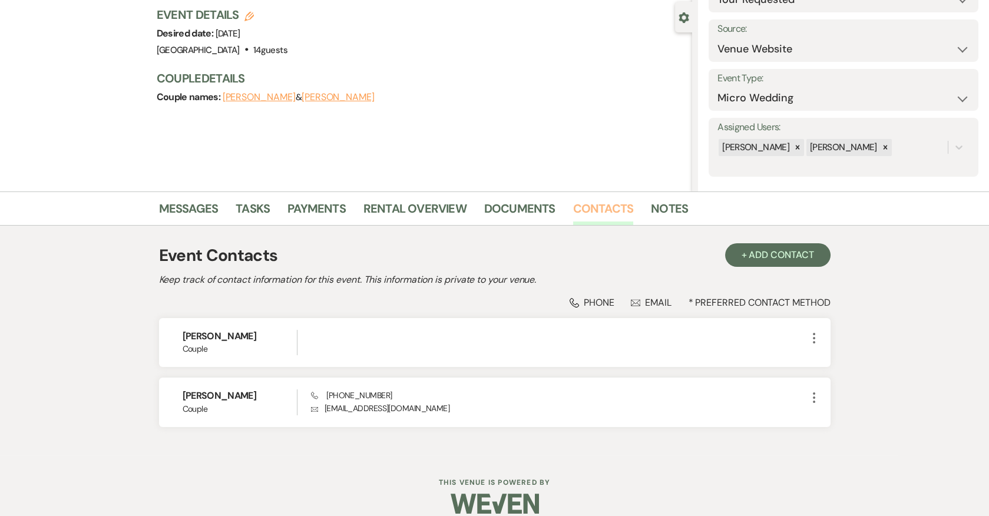
scroll to position [115, 0]
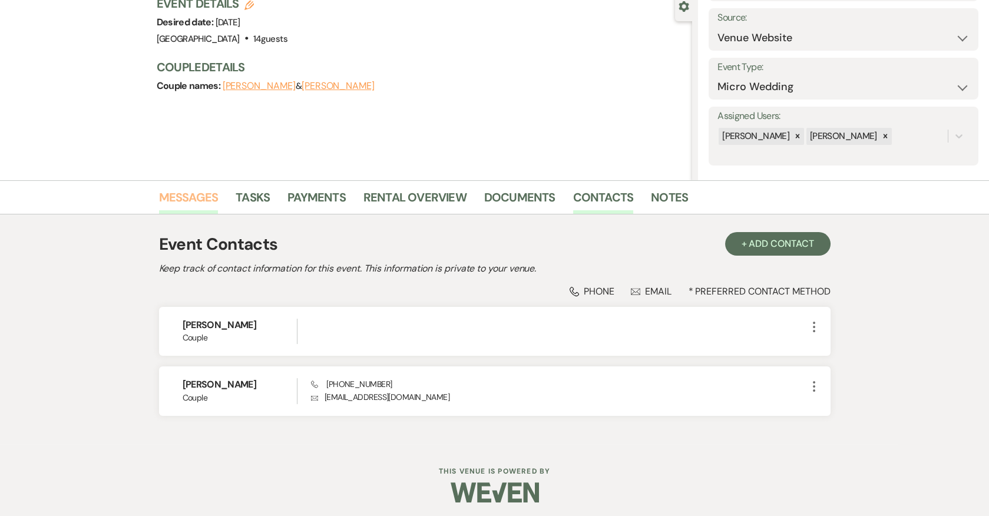
click at [193, 195] on link "Messages" at bounding box center [189, 201] width 60 height 26
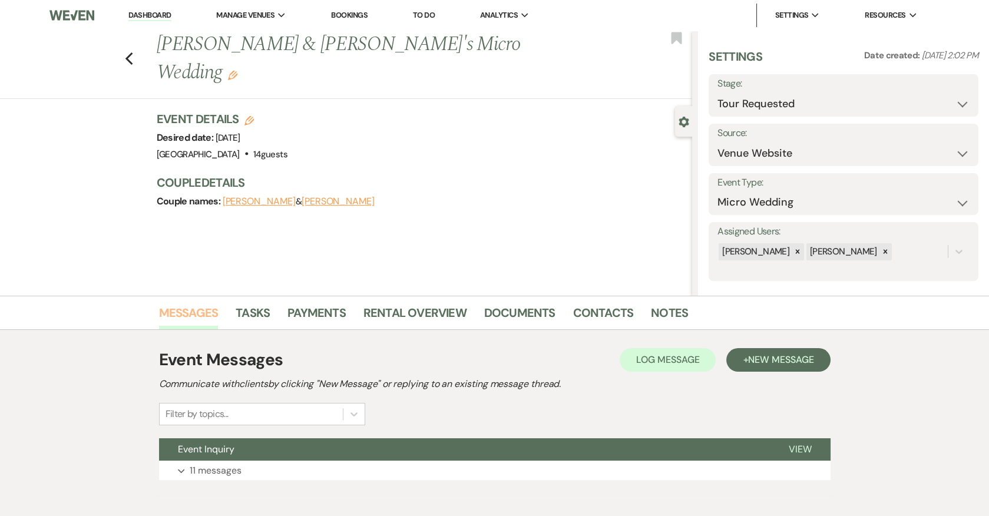
scroll to position [57, 0]
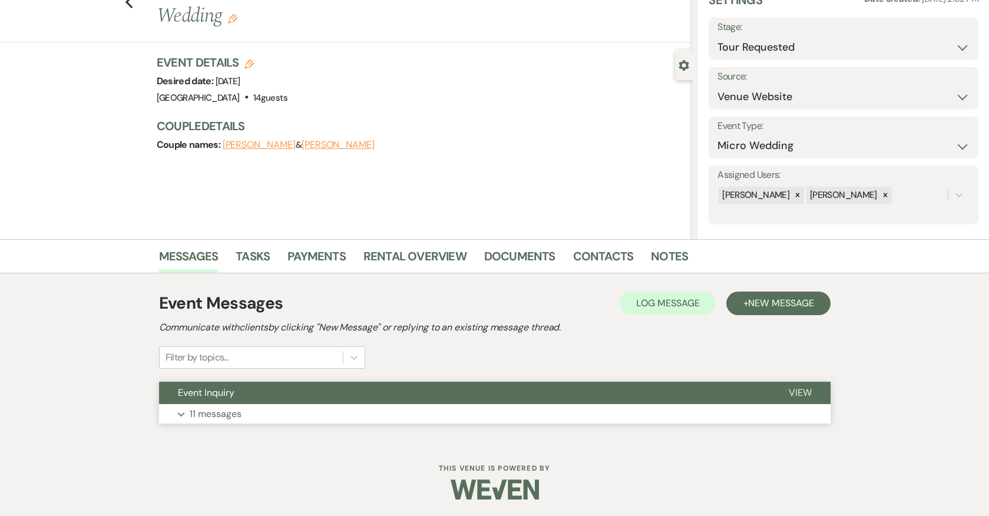
click at [203, 414] on p "11 messages" at bounding box center [216, 414] width 52 height 15
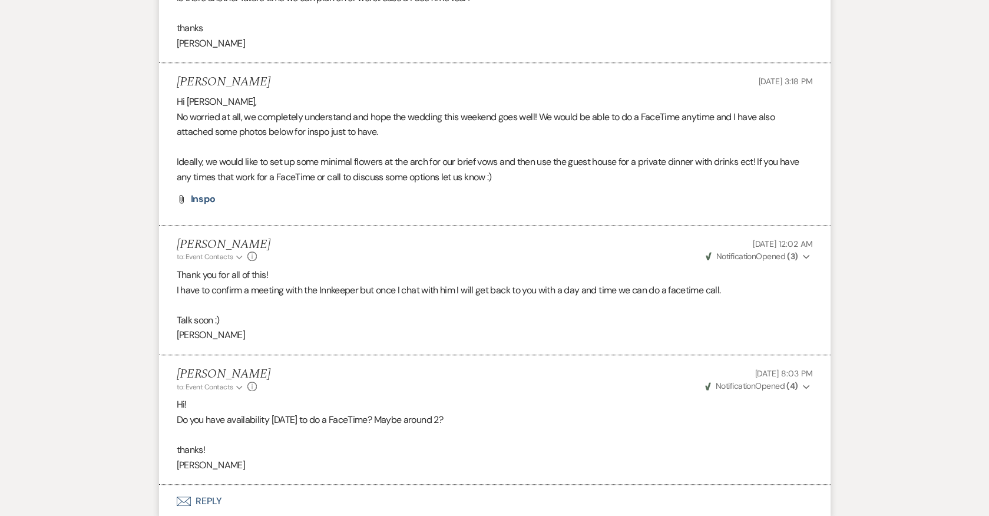
scroll to position [2205, 0]
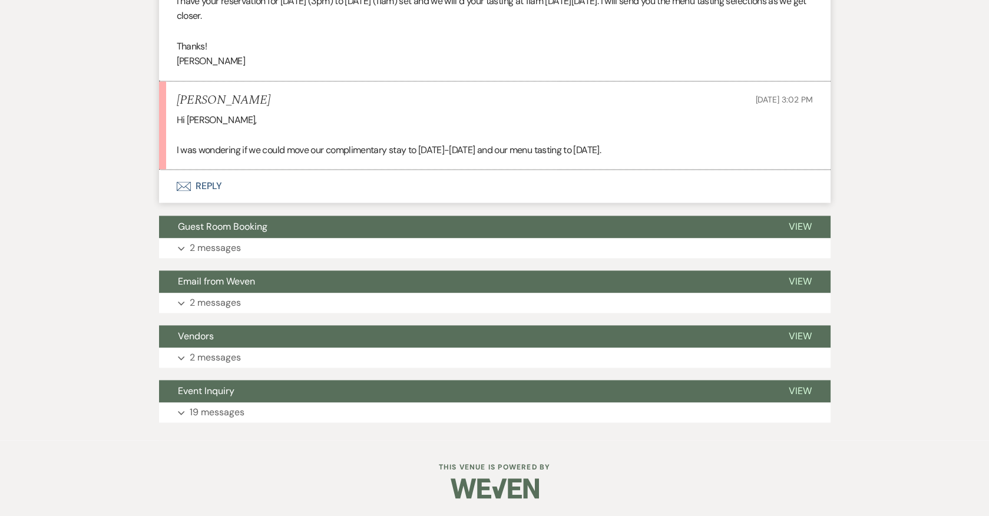
scroll to position [3490, 0]
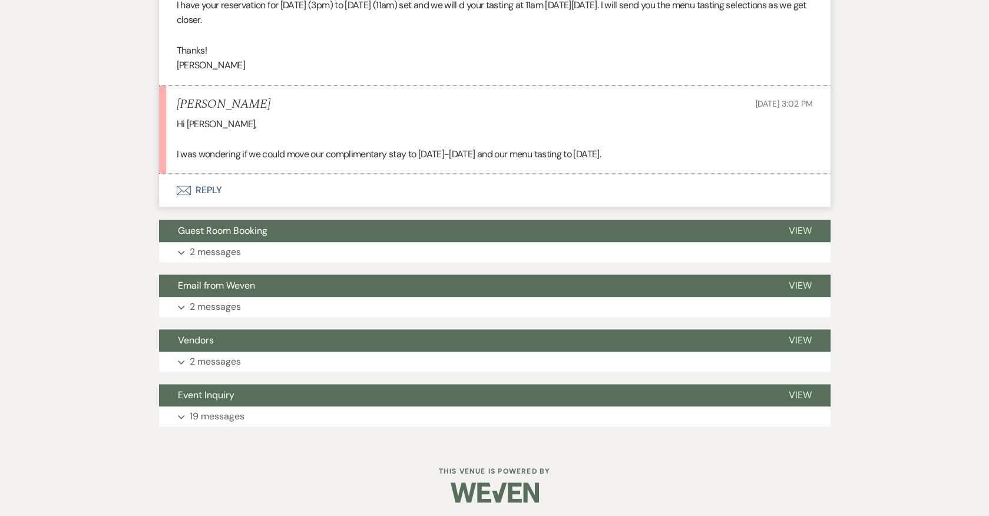
click at [203, 191] on button "Envelope Reply" at bounding box center [495, 190] width 672 height 33
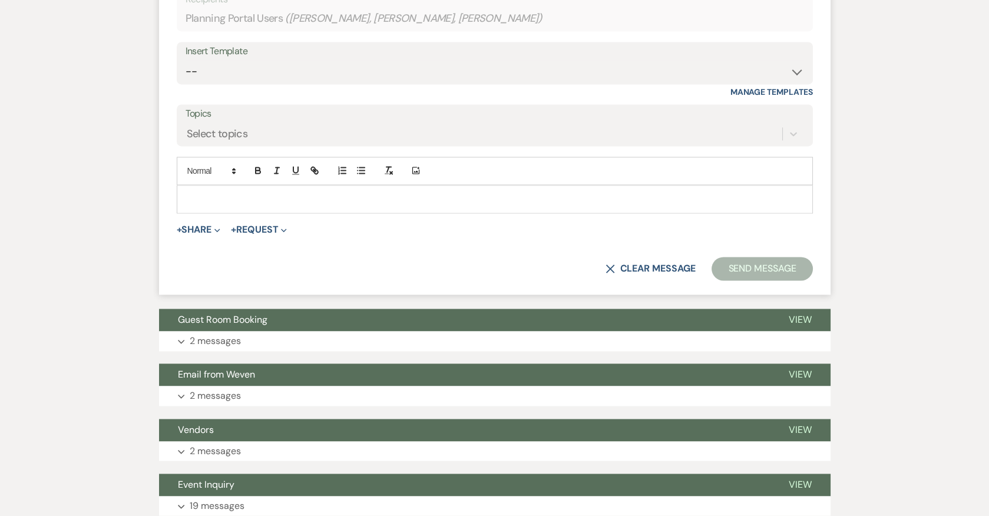
scroll to position [3728, 0]
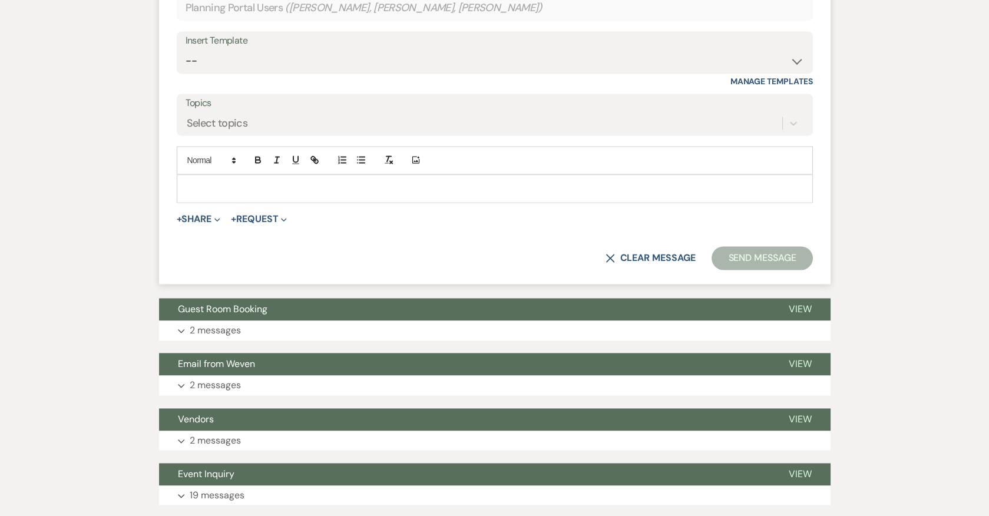
click at [345, 195] on p at bounding box center [494, 188] width 617 height 13
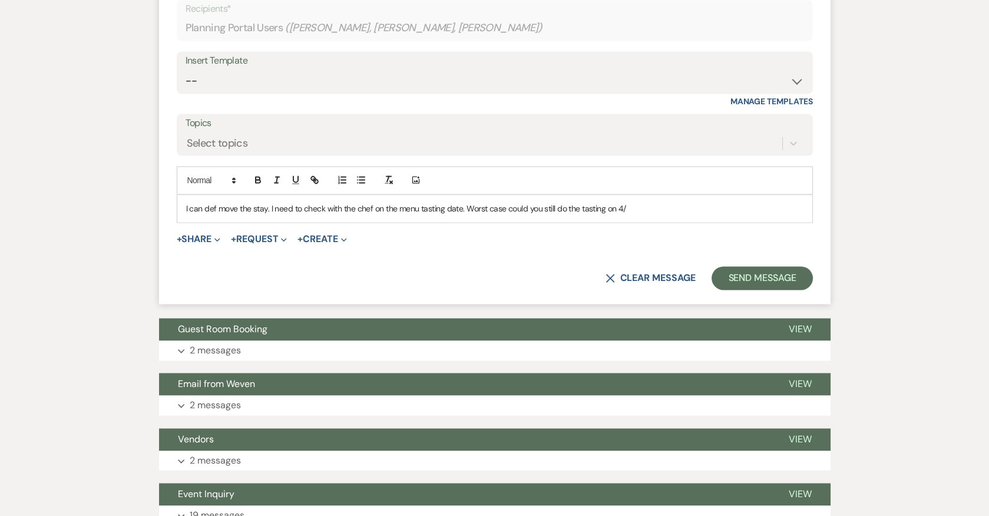
scroll to position [3721, 0]
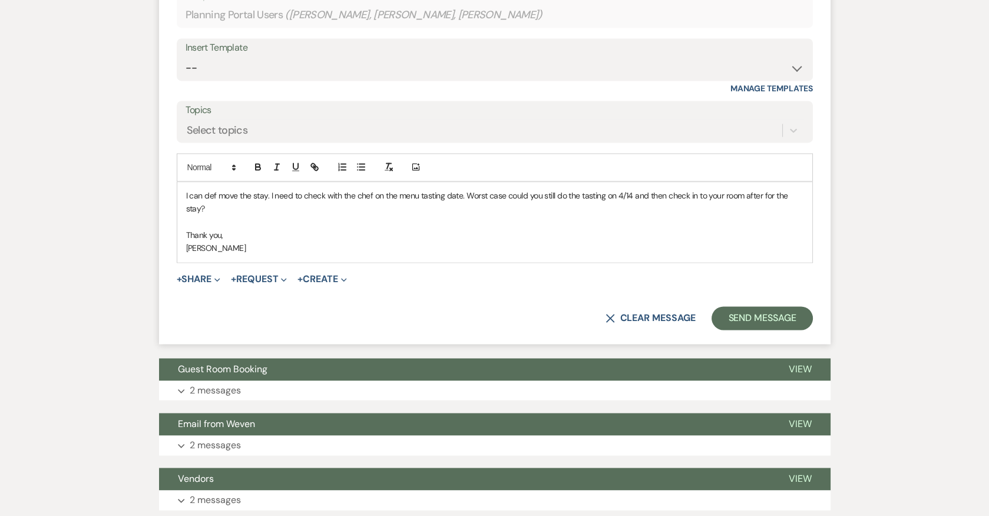
click at [502, 201] on p "I can def move the stay. I need to check with the chef on the menu tasting date…" at bounding box center [494, 202] width 617 height 27
drag, startPoint x: 514, startPoint y: 199, endPoint x: 543, endPoint y: 199, distance: 28.9
click at [543, 199] on p "I can def move the stay. I need to check with the chef on the menu tasting date…" at bounding box center [494, 202] width 617 height 27
drag, startPoint x: 602, startPoint y: 201, endPoint x: 505, endPoint y: 197, distance: 96.7
click at [504, 197] on p "I can def move the stay. I need to check with the chef on the menu tasting date…" at bounding box center [494, 202] width 617 height 27
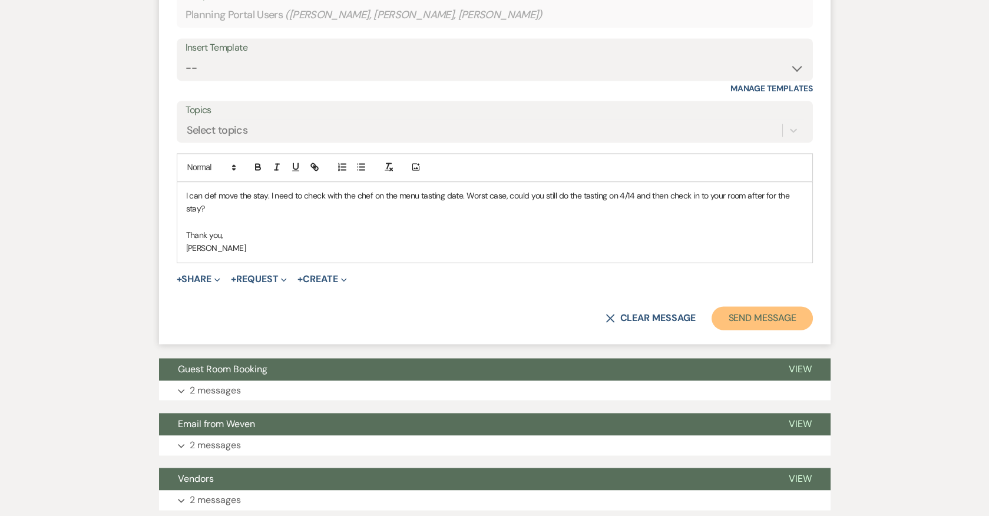
click at [762, 321] on button "Send Message" at bounding box center [762, 318] width 101 height 24
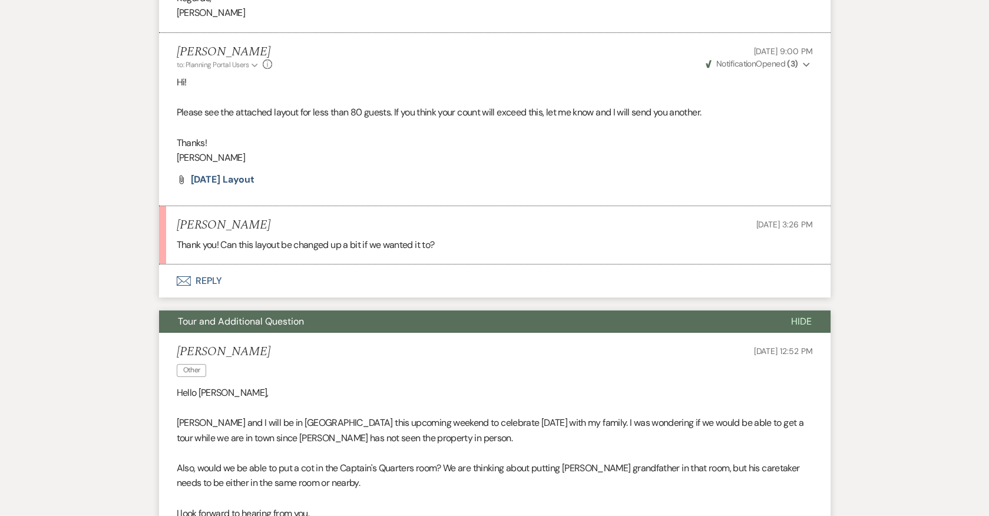
scroll to position [482, 0]
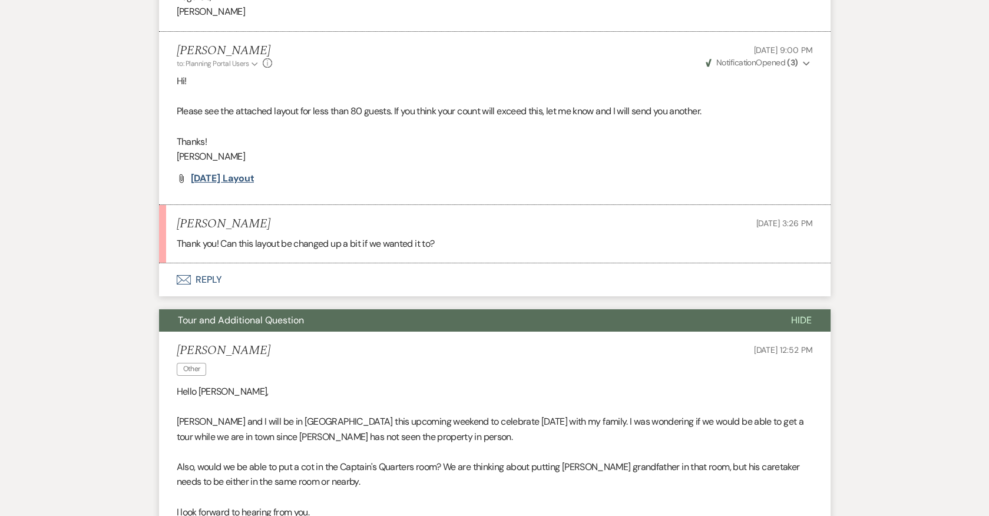
click at [243, 176] on span "9/19/25 Layout" at bounding box center [223, 178] width 64 height 12
click at [206, 279] on button "Envelope Reply" at bounding box center [495, 279] width 672 height 33
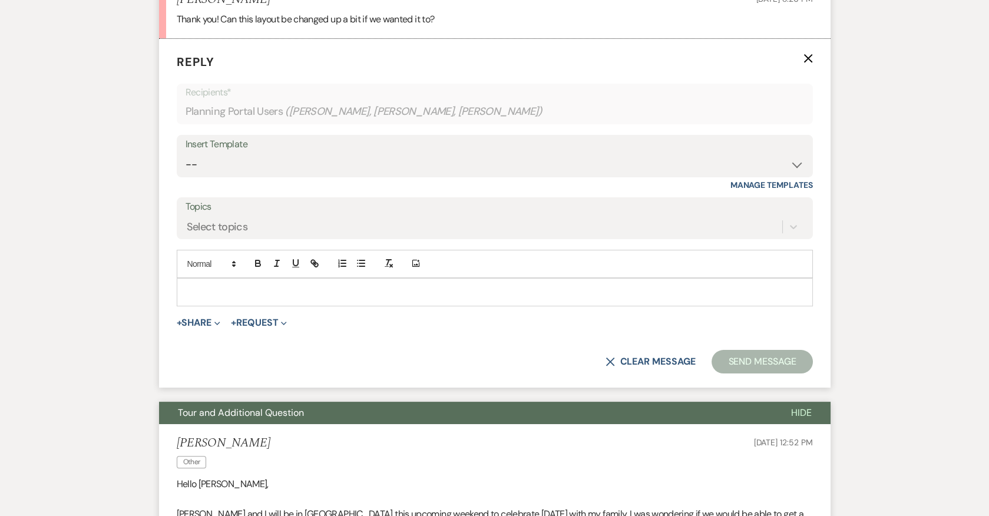
scroll to position [735, 0]
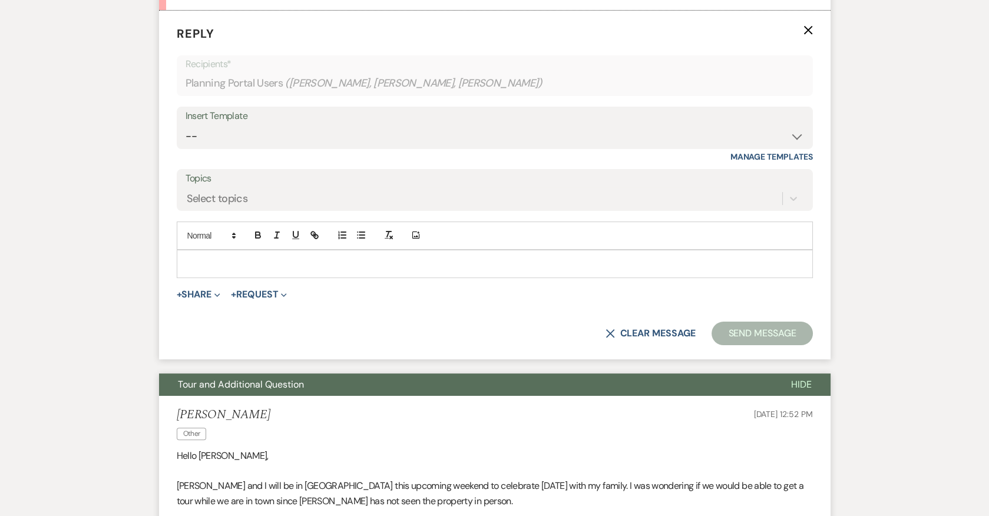
click at [466, 250] on div at bounding box center [494, 263] width 635 height 27
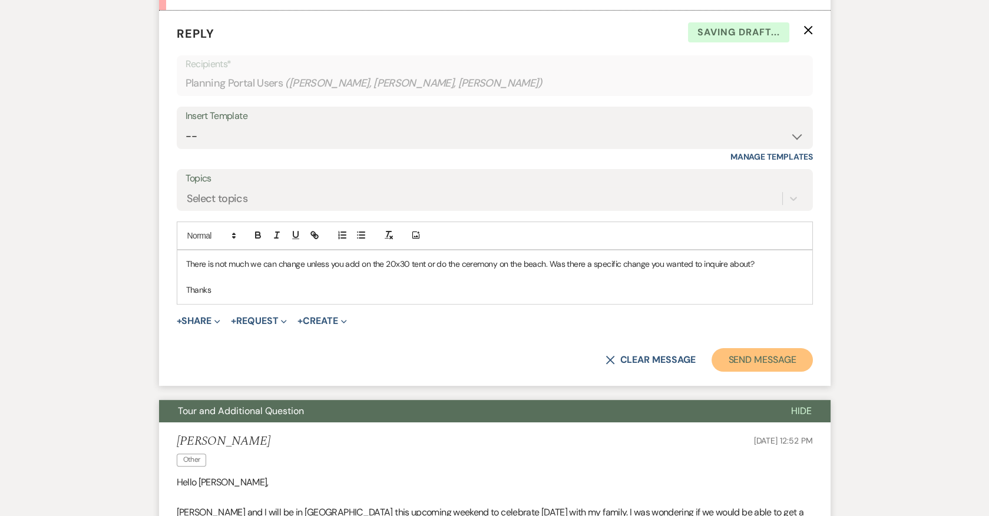
click at [754, 355] on button "Send Message" at bounding box center [762, 360] width 101 height 24
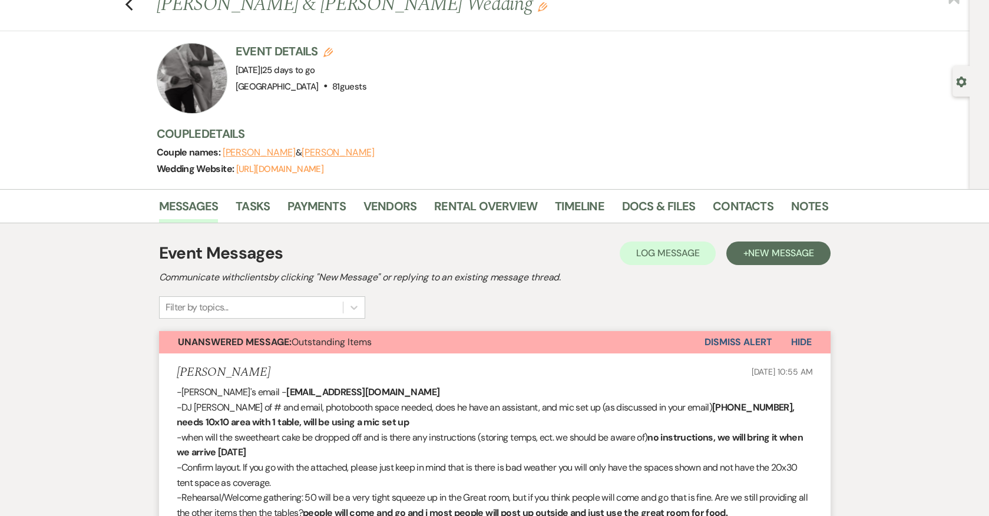
scroll to position [37, 0]
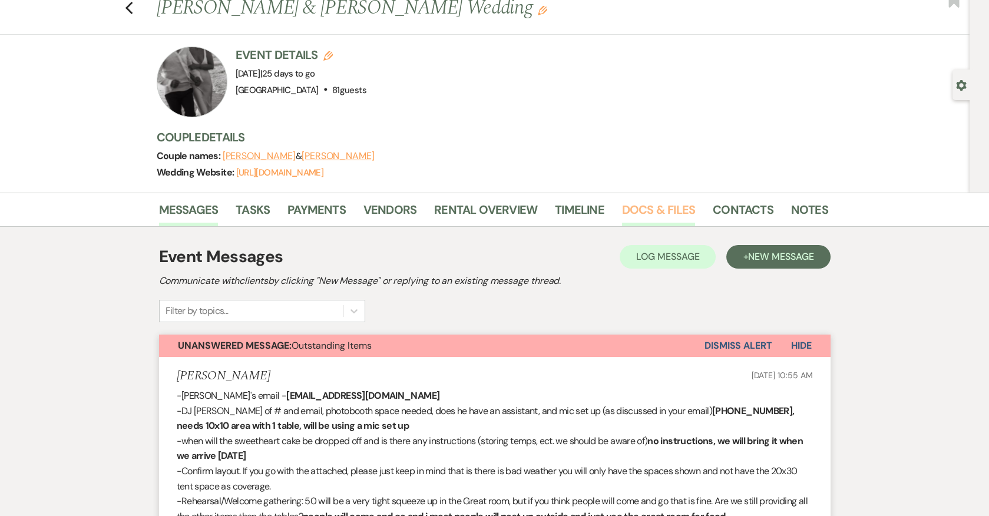
click at [664, 201] on link "Docs & Files" at bounding box center [658, 213] width 73 height 26
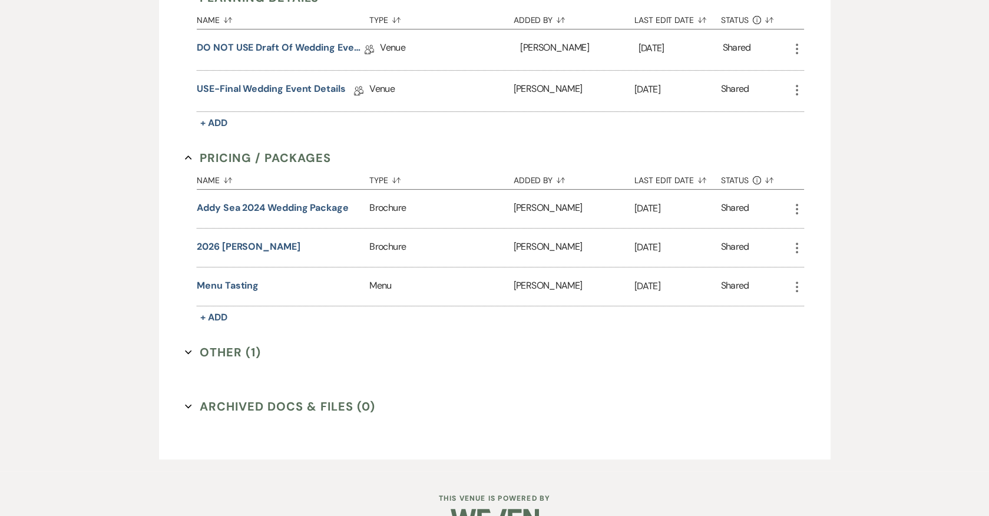
scroll to position [838, 0]
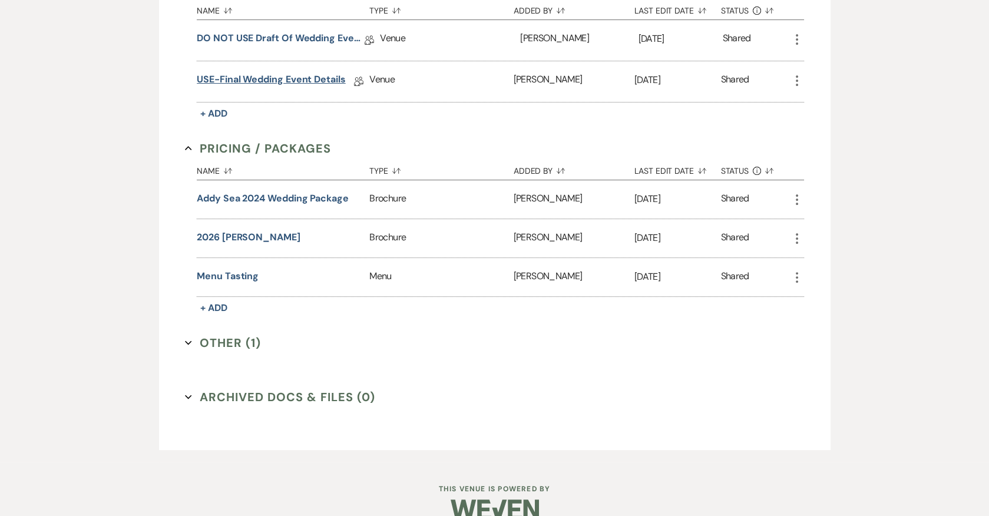
click at [296, 79] on link "USE-Final Wedding Event Details" at bounding box center [271, 81] width 149 height 18
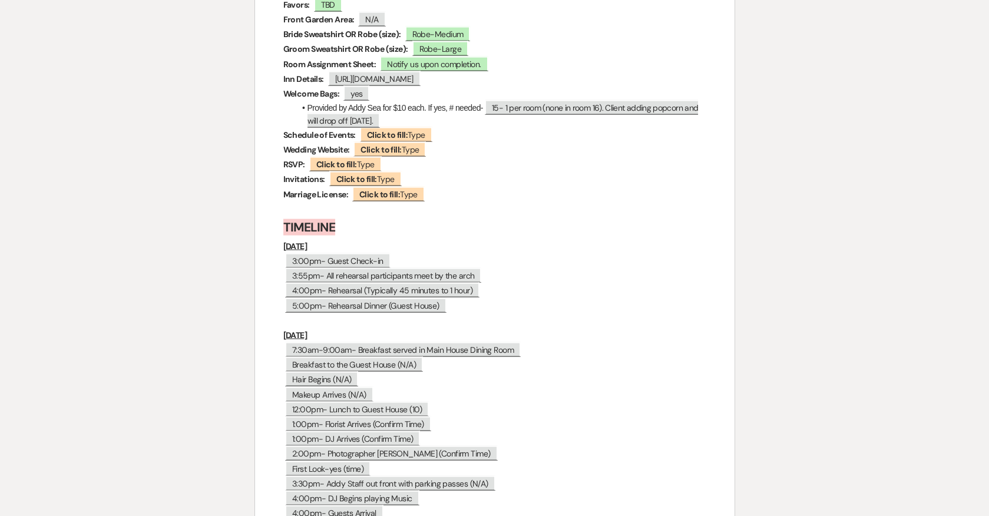
scroll to position [4779, 0]
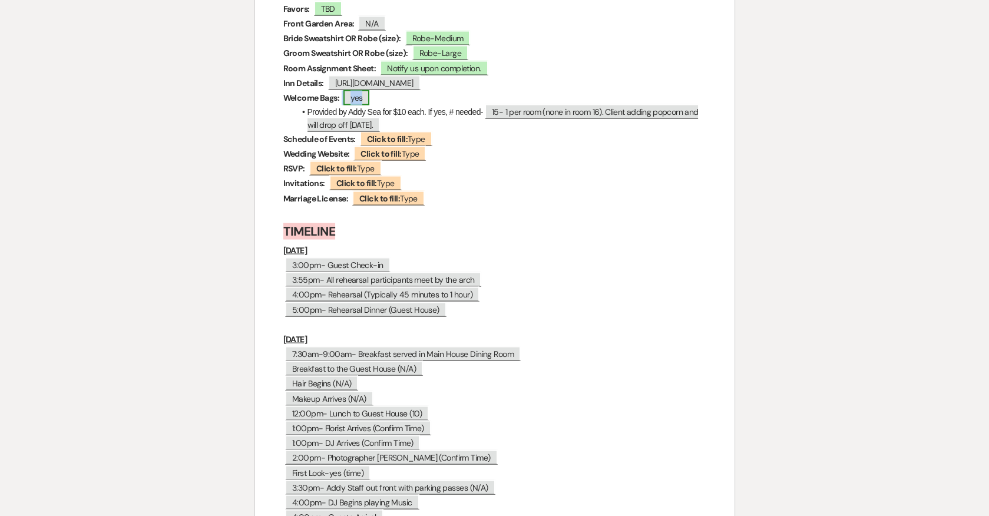
click at [355, 90] on span "yes" at bounding box center [356, 97] width 26 height 15
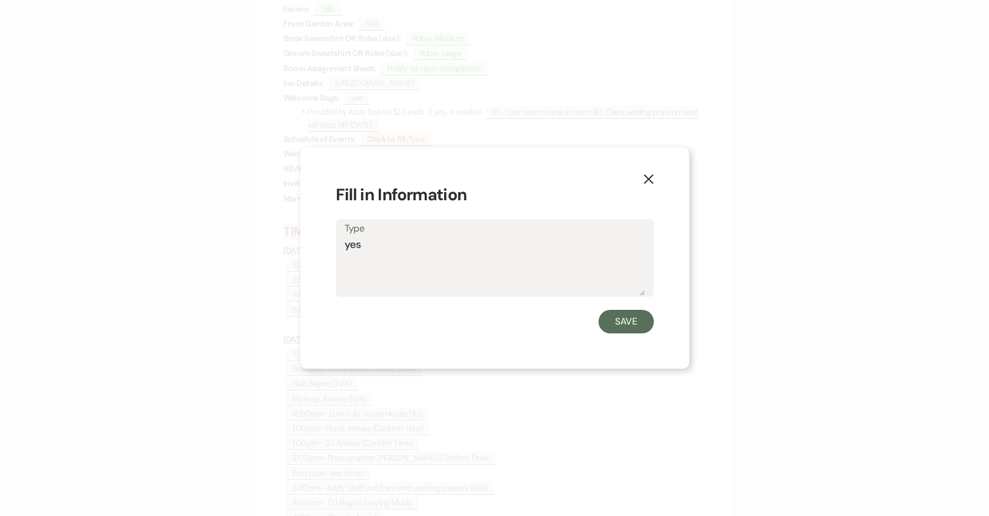
drag, startPoint x: 401, startPoint y: 247, endPoint x: 299, endPoint y: 246, distance: 101.4
click at [299, 246] on div "X Fill in Information Type yes Save" at bounding box center [494, 258] width 989 height 516
type textarea "No"
click at [614, 326] on button "Save" at bounding box center [626, 322] width 55 height 24
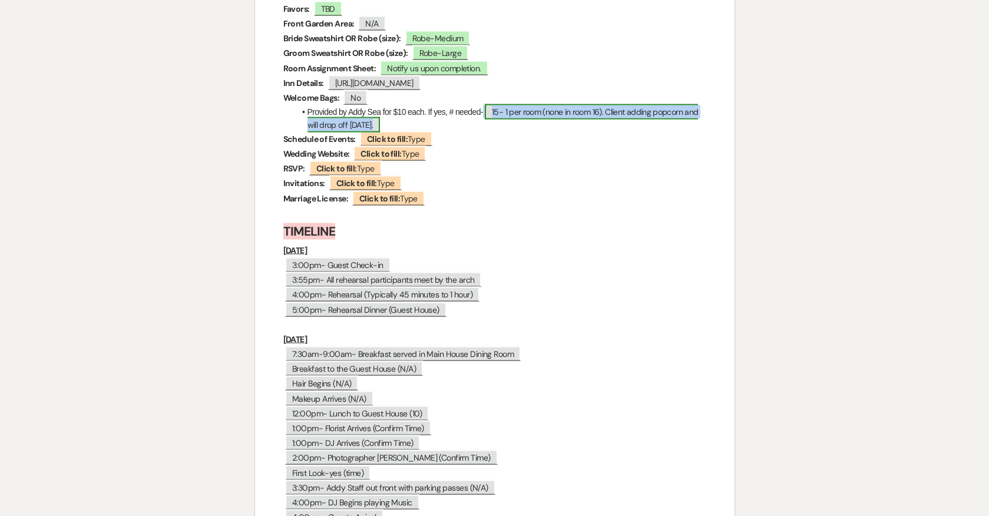
click at [541, 104] on span "15- 1 per room (none in room 16). Client adding popcorn and will drop off [DATE…" at bounding box center [503, 118] width 391 height 28
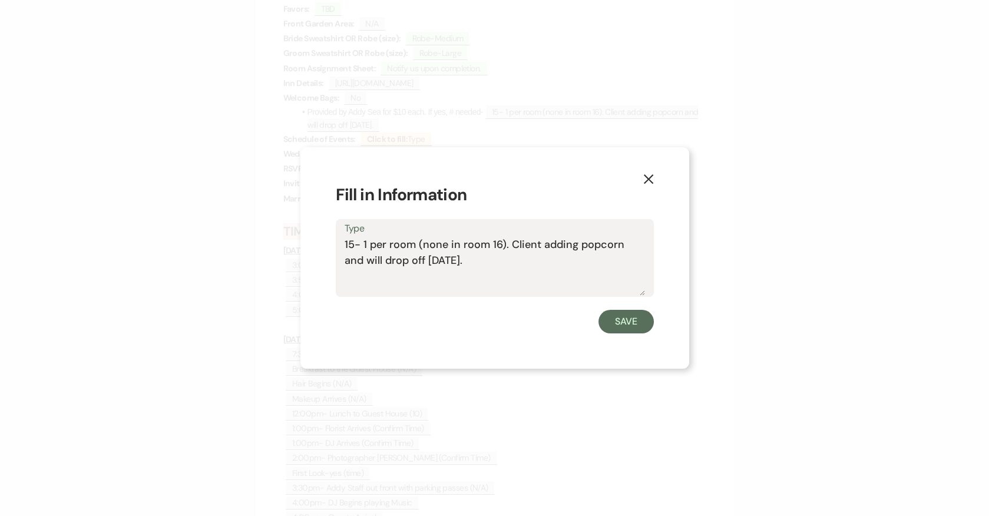
drag, startPoint x: 483, startPoint y: 269, endPoint x: 365, endPoint y: 234, distance: 122.9
click at [365, 234] on div "Type 15- 1 per room (none in room 16). Client adding popcorn and will drop off …" at bounding box center [495, 258] width 318 height 78
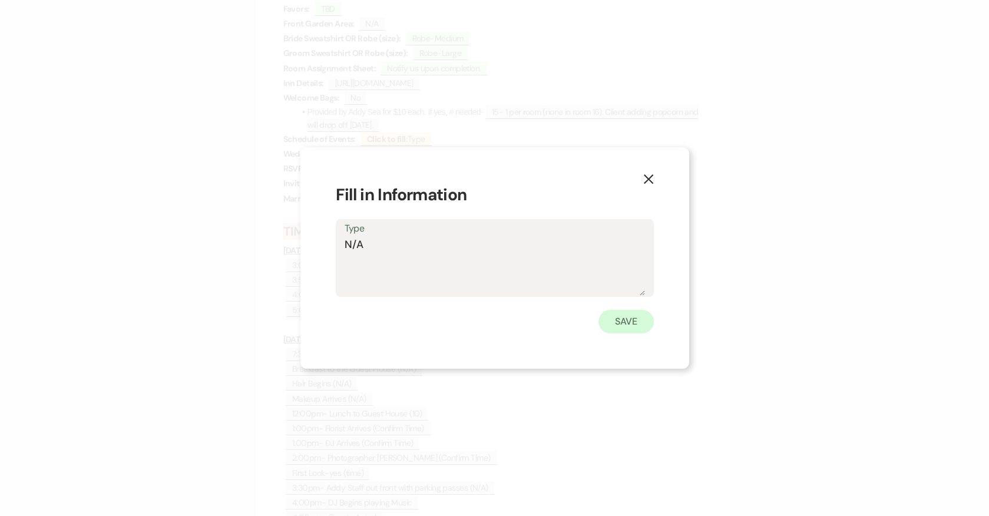
type textarea "N/A"
click at [632, 322] on button "Save" at bounding box center [626, 322] width 55 height 24
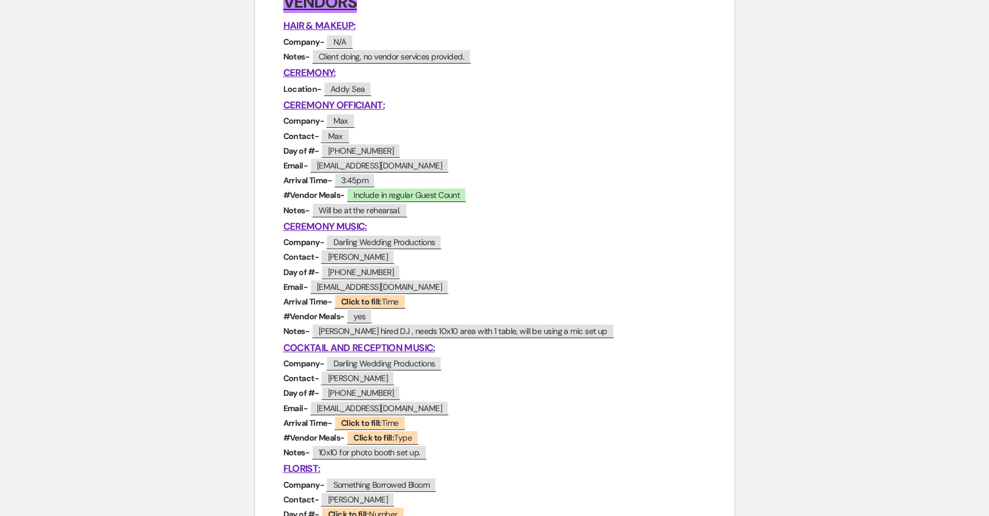
scroll to position [0, 0]
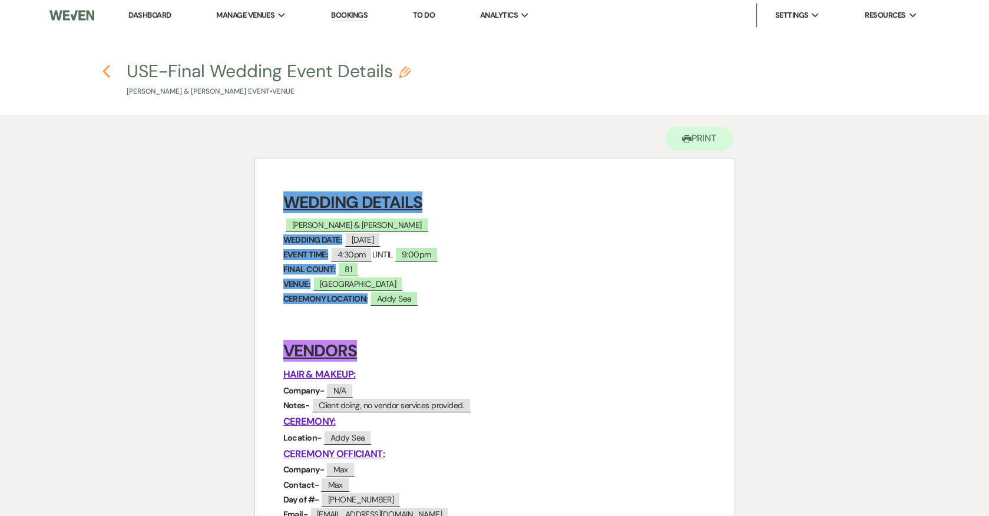
click at [110, 68] on icon "Previous" at bounding box center [106, 71] width 9 height 14
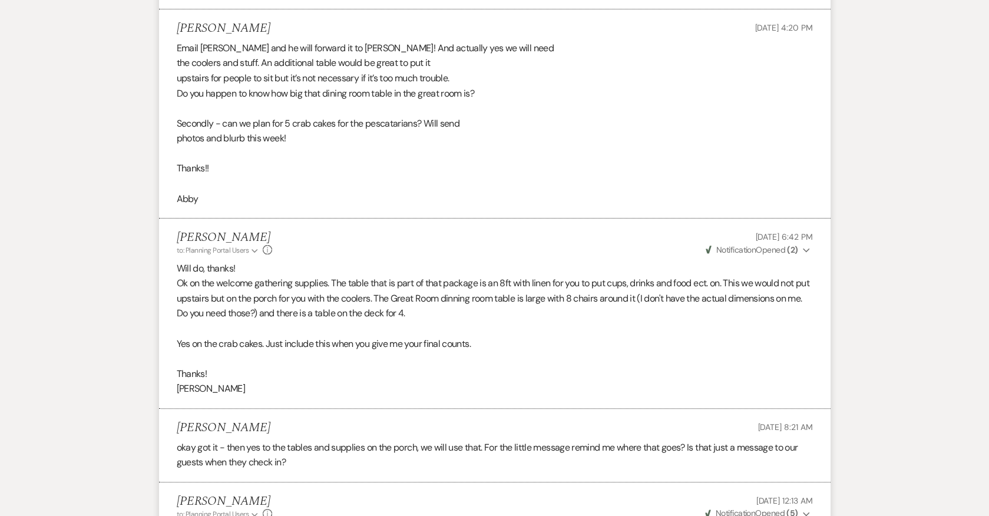
scroll to position [1637, 0]
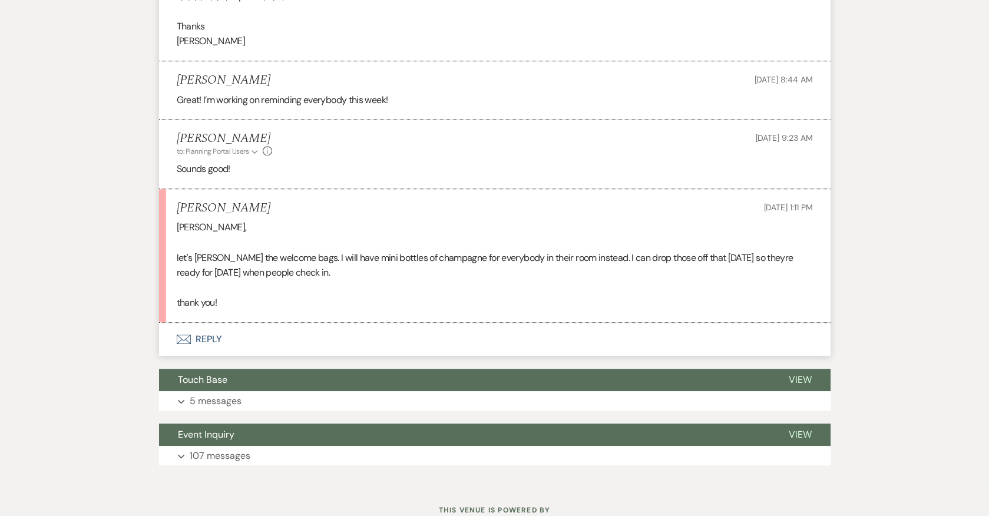
scroll to position [1583, 0]
click at [204, 349] on button "Envelope Reply" at bounding box center [495, 339] width 672 height 33
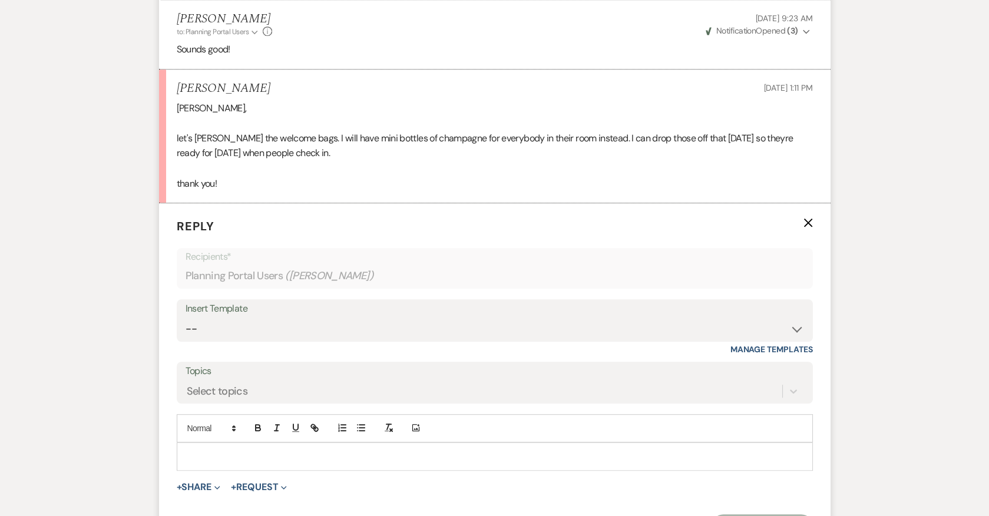
scroll to position [1738, 0]
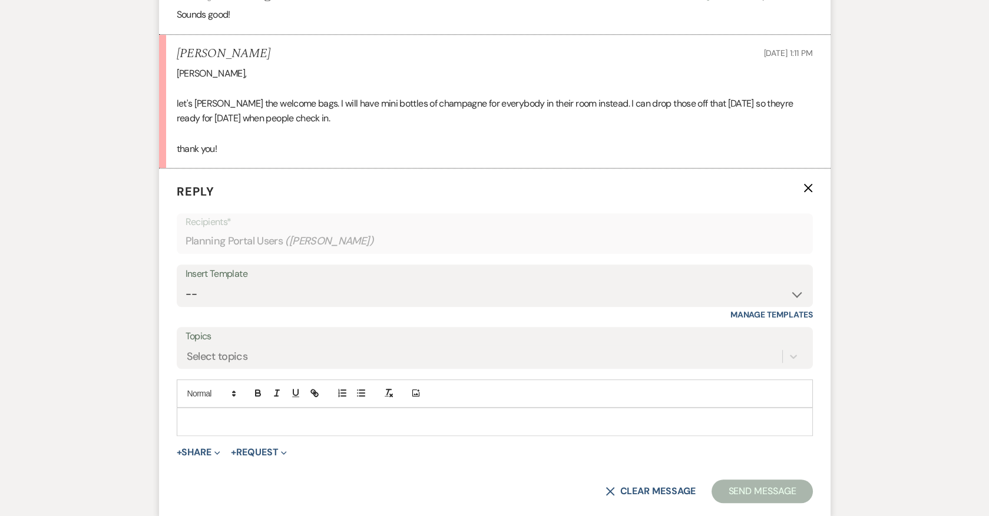
click at [244, 428] on p at bounding box center [494, 421] width 617 height 13
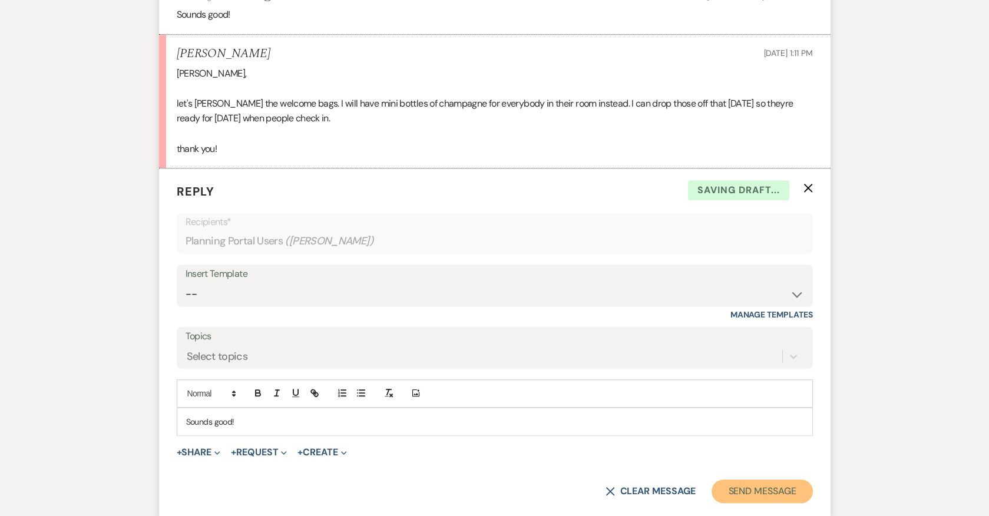
click at [759, 503] on button "Send Message" at bounding box center [762, 492] width 101 height 24
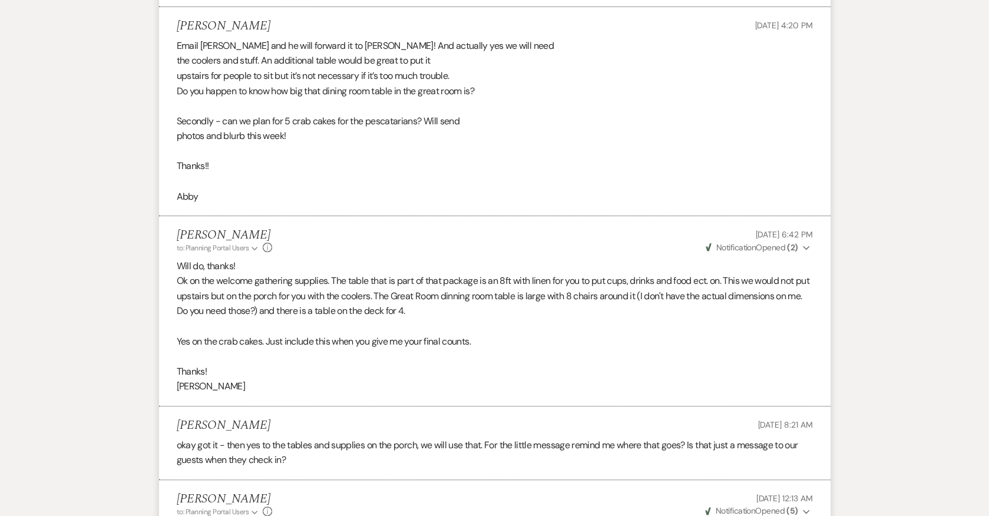
scroll to position [0, 0]
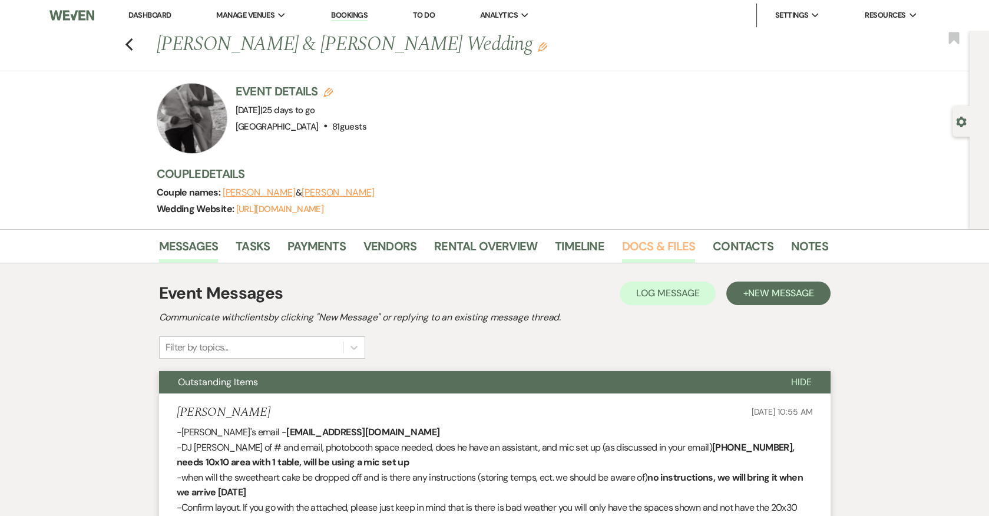
click at [662, 246] on link "Docs & Files" at bounding box center [658, 250] width 73 height 26
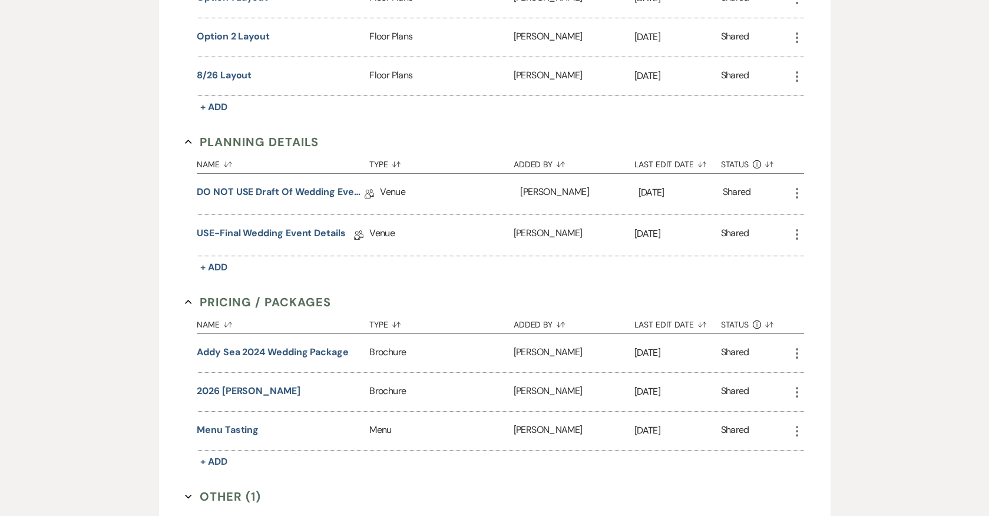
scroll to position [696, 0]
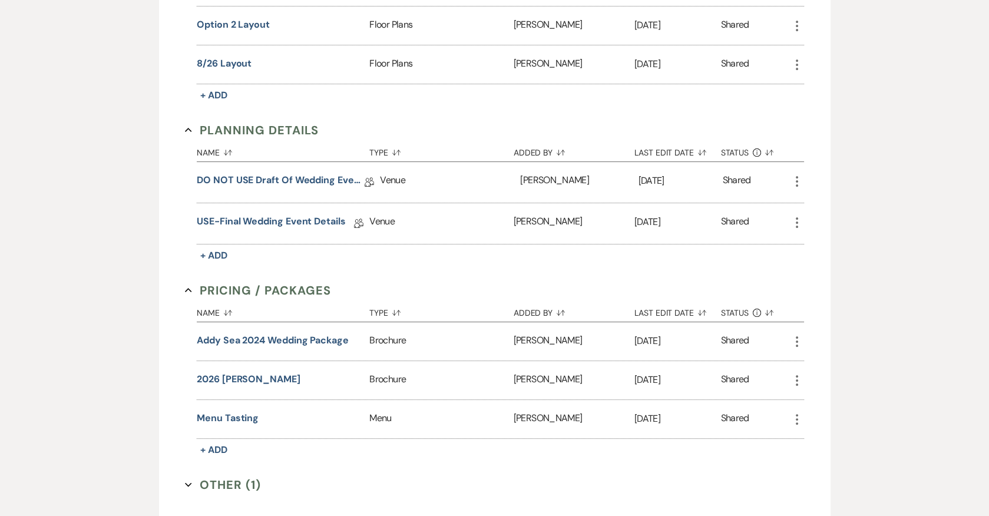
click at [299, 208] on div "USE-Final Wedding Event Details Collab Doc" at bounding box center [283, 223] width 173 height 41
click at [298, 214] on link "USE-Final Wedding Event Details" at bounding box center [271, 223] width 149 height 18
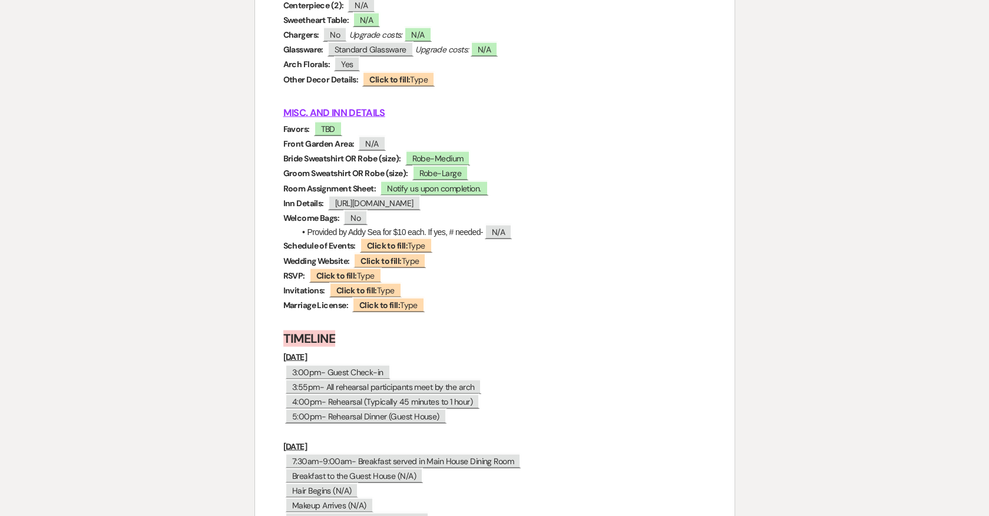
scroll to position [4652, 0]
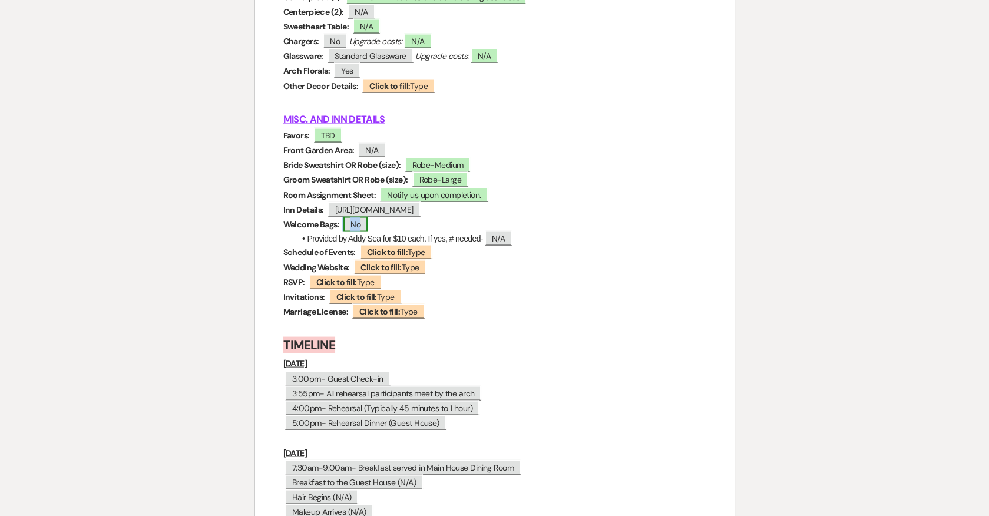
click at [359, 217] on span "No" at bounding box center [355, 224] width 24 height 15
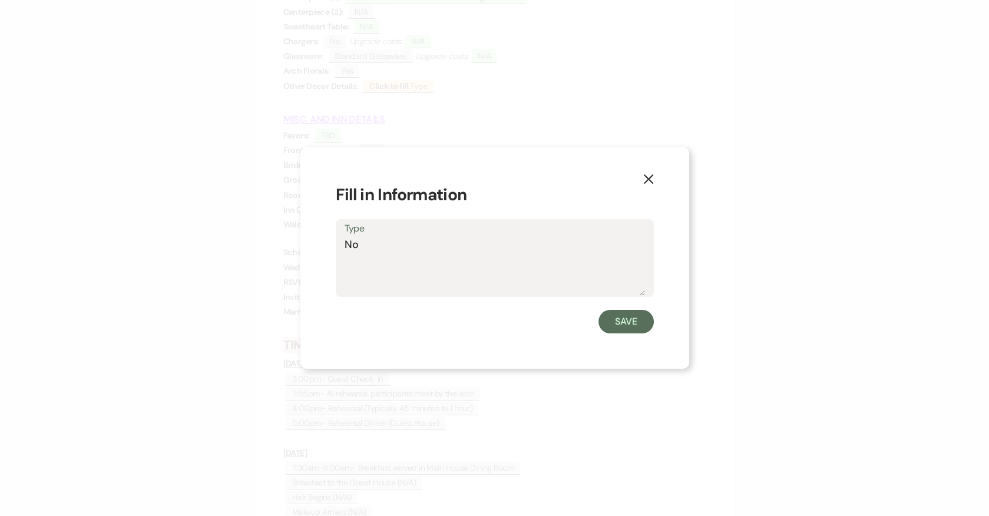
click at [430, 254] on textarea "No" at bounding box center [495, 266] width 300 height 59
click at [518, 245] on textarea "No- Client providing mini champage for each room" at bounding box center [495, 266] width 300 height 59
type textarea "No- Client providing mini champagne for each room"
click at [633, 323] on button "Save" at bounding box center [626, 322] width 55 height 24
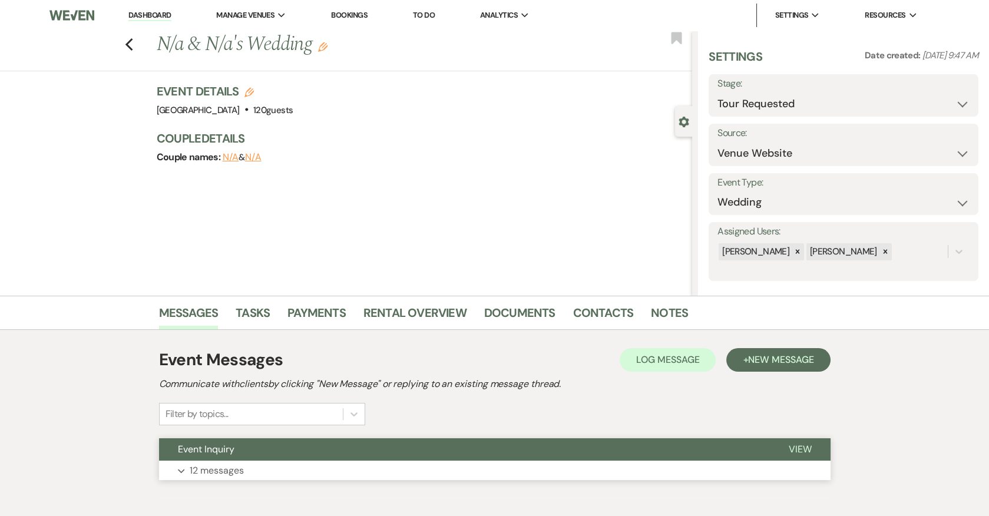
click at [432, 470] on button "Expand 12 messages" at bounding box center [495, 471] width 672 height 20
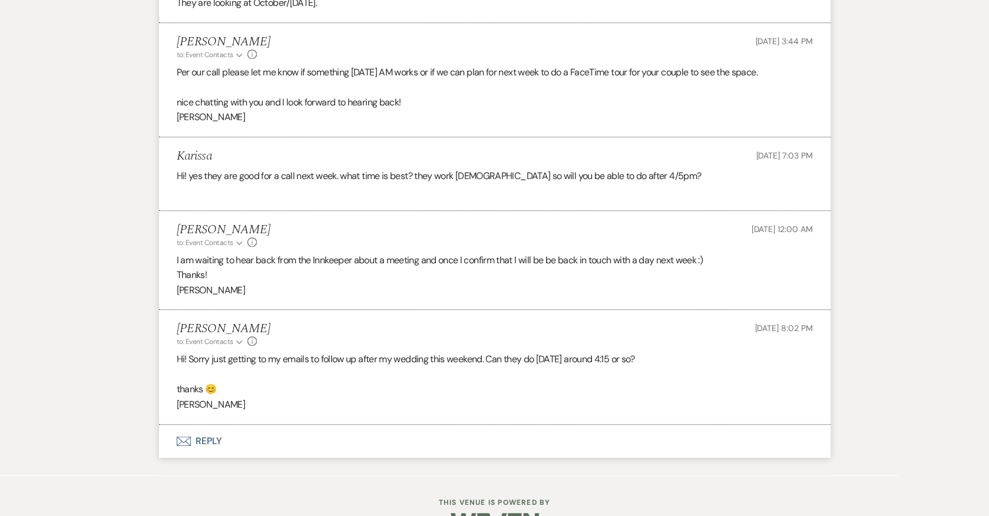
scroll to position [1617, 0]
